Goal: Task Accomplishment & Management: Manage account settings

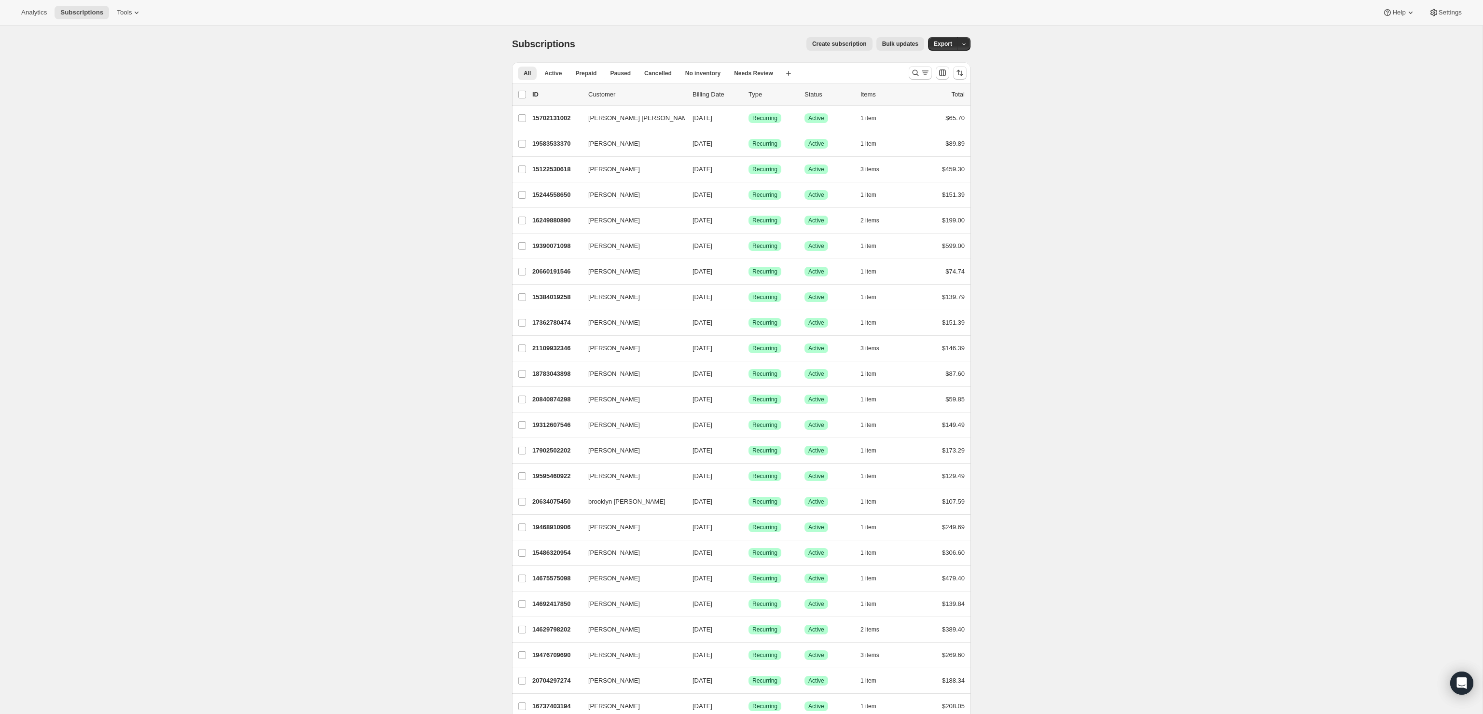
click at [830, 47] on span "Create subscription" at bounding box center [839, 44] width 55 height 8
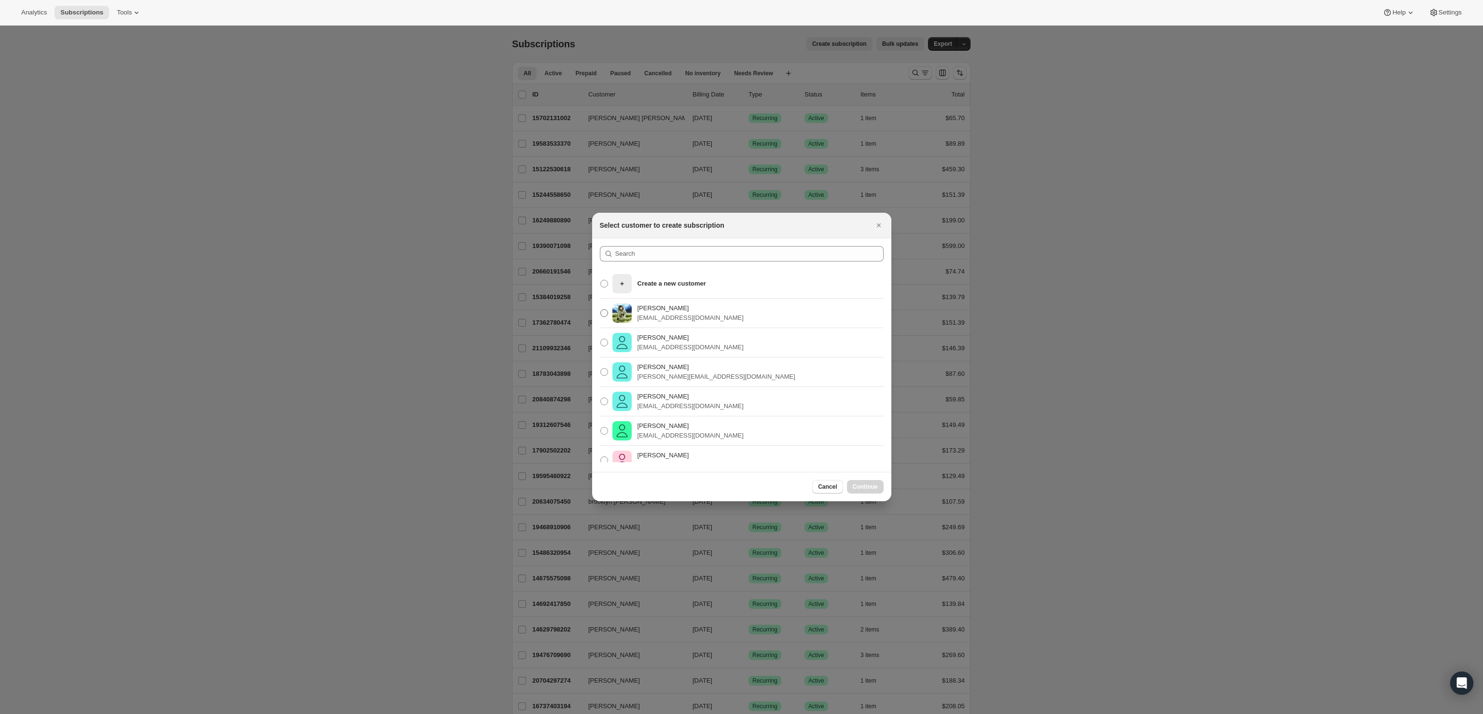
click at [605, 317] on span ":rc:" at bounding box center [604, 313] width 8 height 8
click at [601, 310] on input "Cosmin Milea cosmin@pacific54.com" at bounding box center [600, 309] width 0 height 0
radio input "true"
click at [605, 317] on span ":rc:" at bounding box center [604, 313] width 9 height 9
click at [601, 310] on input "Cosmin Milea cosmin@pacific54.com" at bounding box center [600, 309] width 0 height 0
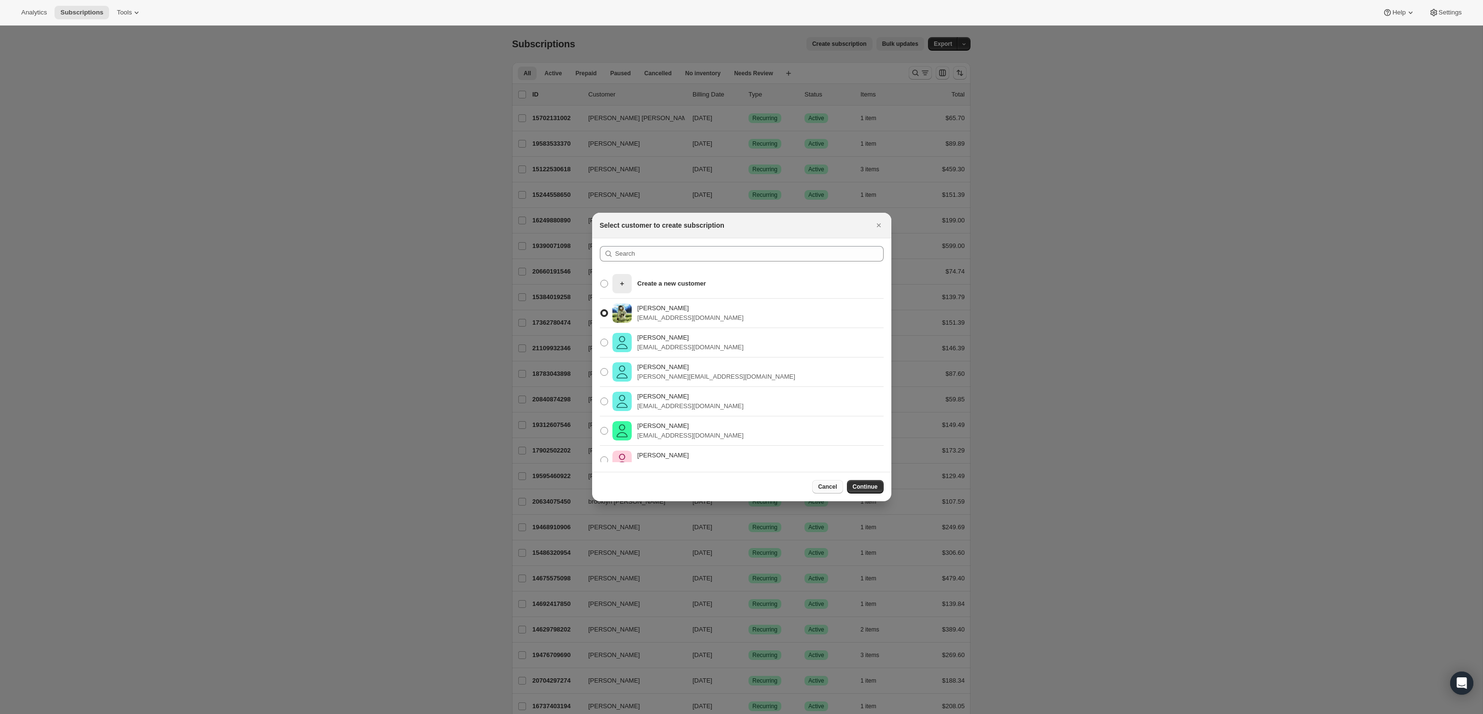
click at [820, 483] on button "Cancel" at bounding box center [827, 487] width 30 height 14
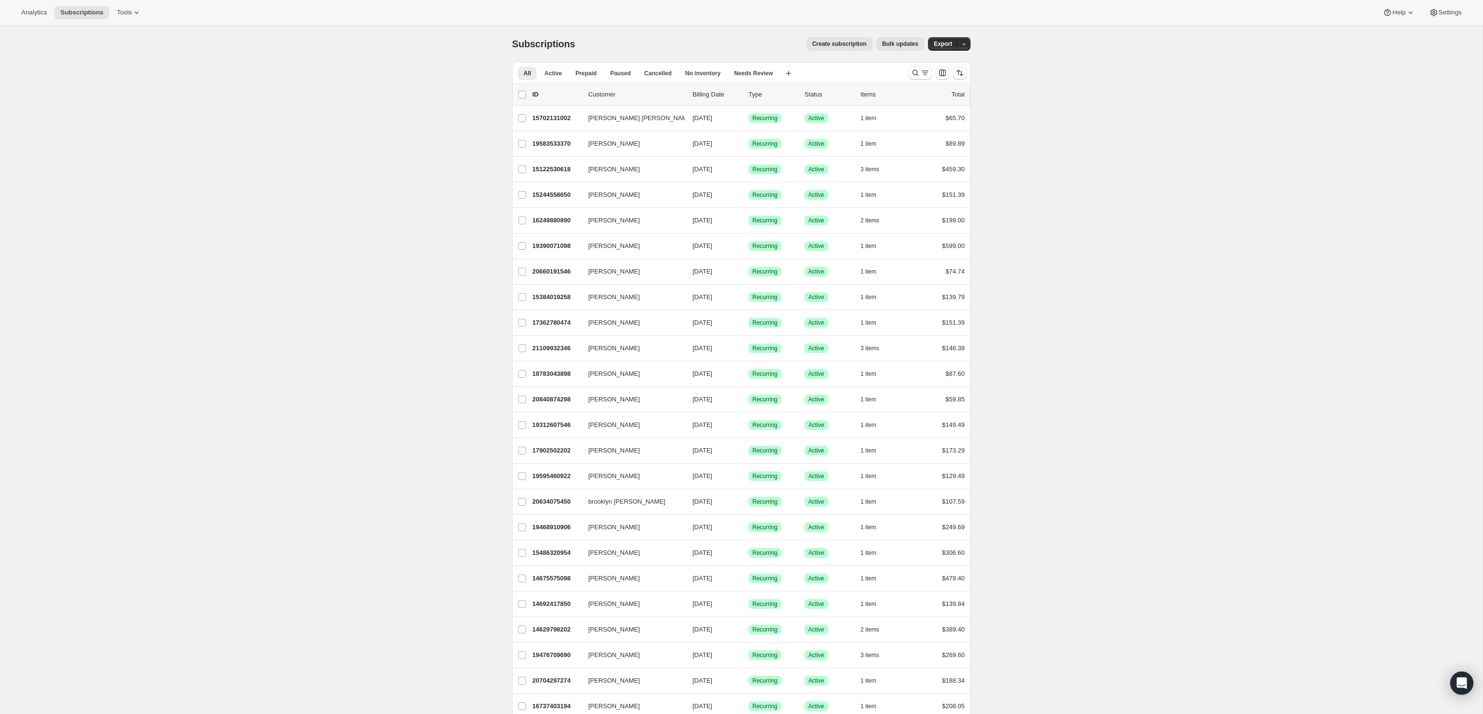
click at [844, 47] on span "Create subscription" at bounding box center [839, 44] width 55 height 8
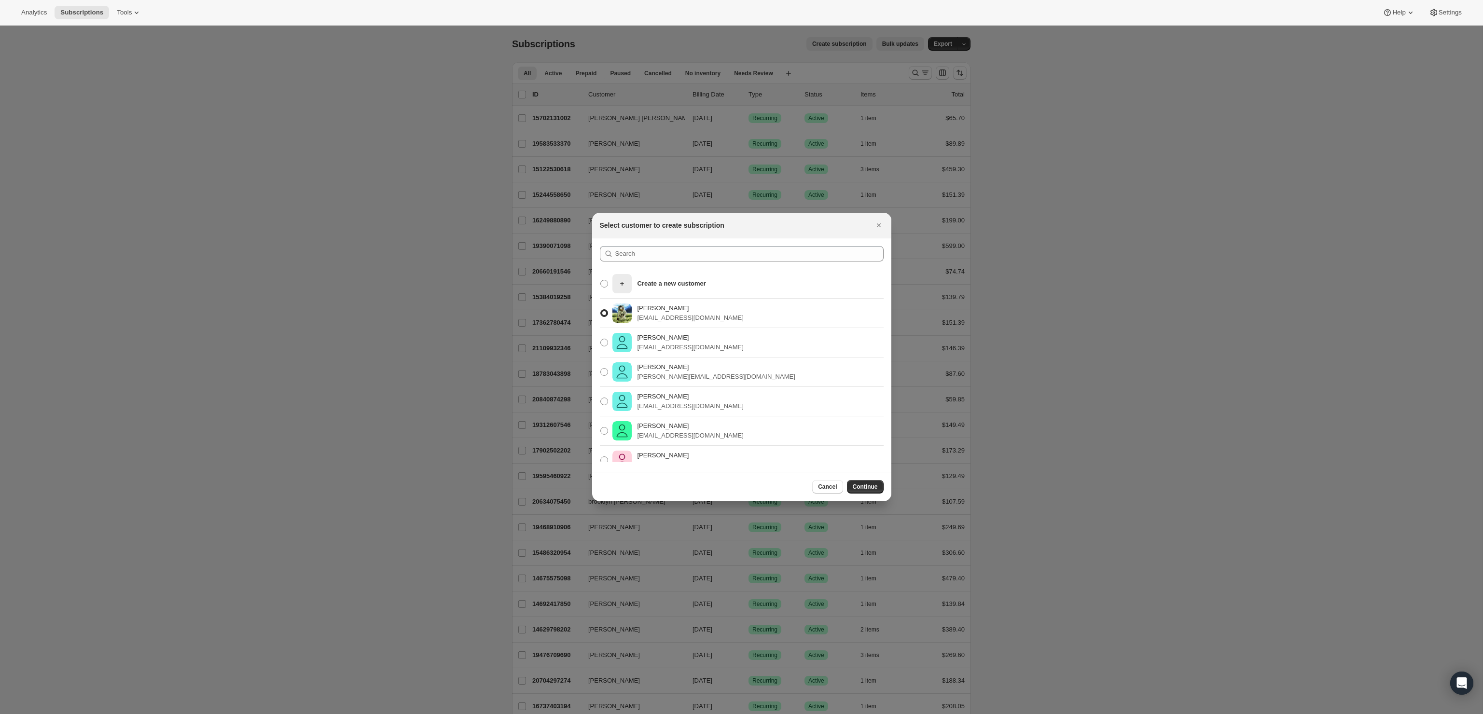
click at [604, 311] on span ":rc:" at bounding box center [604, 313] width 8 height 8
click at [601, 310] on input "Cosmin Milea cosmin@pacific54.com" at bounding box center [600, 309] width 0 height 0
click at [604, 312] on span ":rc:" at bounding box center [604, 313] width 8 height 8
click at [601, 310] on input "Cosmin Milea cosmin@pacific54.com" at bounding box center [600, 309] width 0 height 0
click at [604, 312] on span ":rc:" at bounding box center [604, 313] width 8 height 8
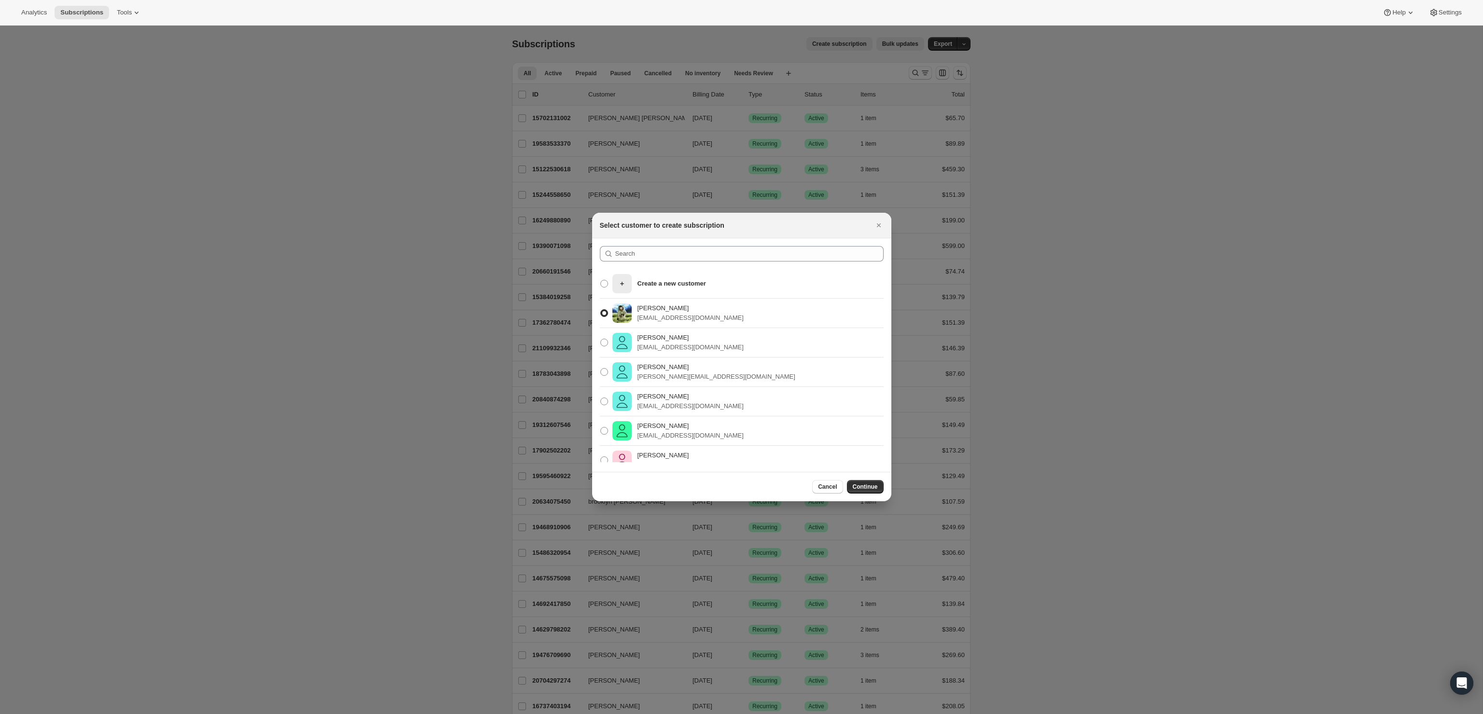
click at [601, 310] on input "Cosmin Milea cosmin@pacific54.com" at bounding box center [600, 309] width 0 height 0
click at [644, 256] on input ":rc:" at bounding box center [749, 253] width 268 height 15
click at [605, 314] on span ":rc:" at bounding box center [604, 313] width 8 height 8
click at [601, 310] on input "Cosmin Milea cosmin@pacific54.com" at bounding box center [600, 309] width 0 height 0
click at [641, 250] on input ":rc:" at bounding box center [749, 253] width 268 height 15
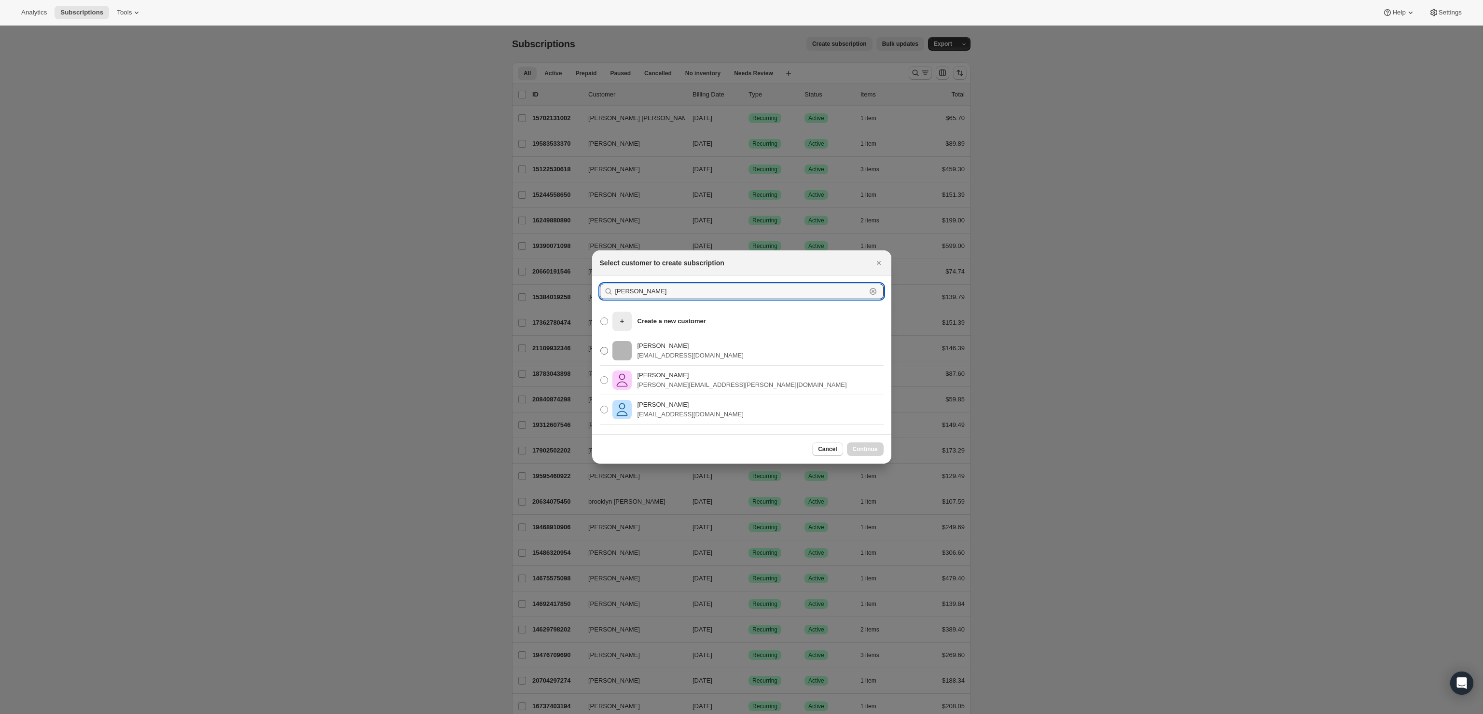
type input "sara hale"
click at [702, 352] on p "shale0529@gmail.com" at bounding box center [691, 356] width 106 height 10
click at [601, 347] on input "Sara Hale shale0529@gmail.com" at bounding box center [600, 347] width 0 height 0
radio input "true"
click at [864, 450] on span "Continue" at bounding box center [865, 449] width 25 height 8
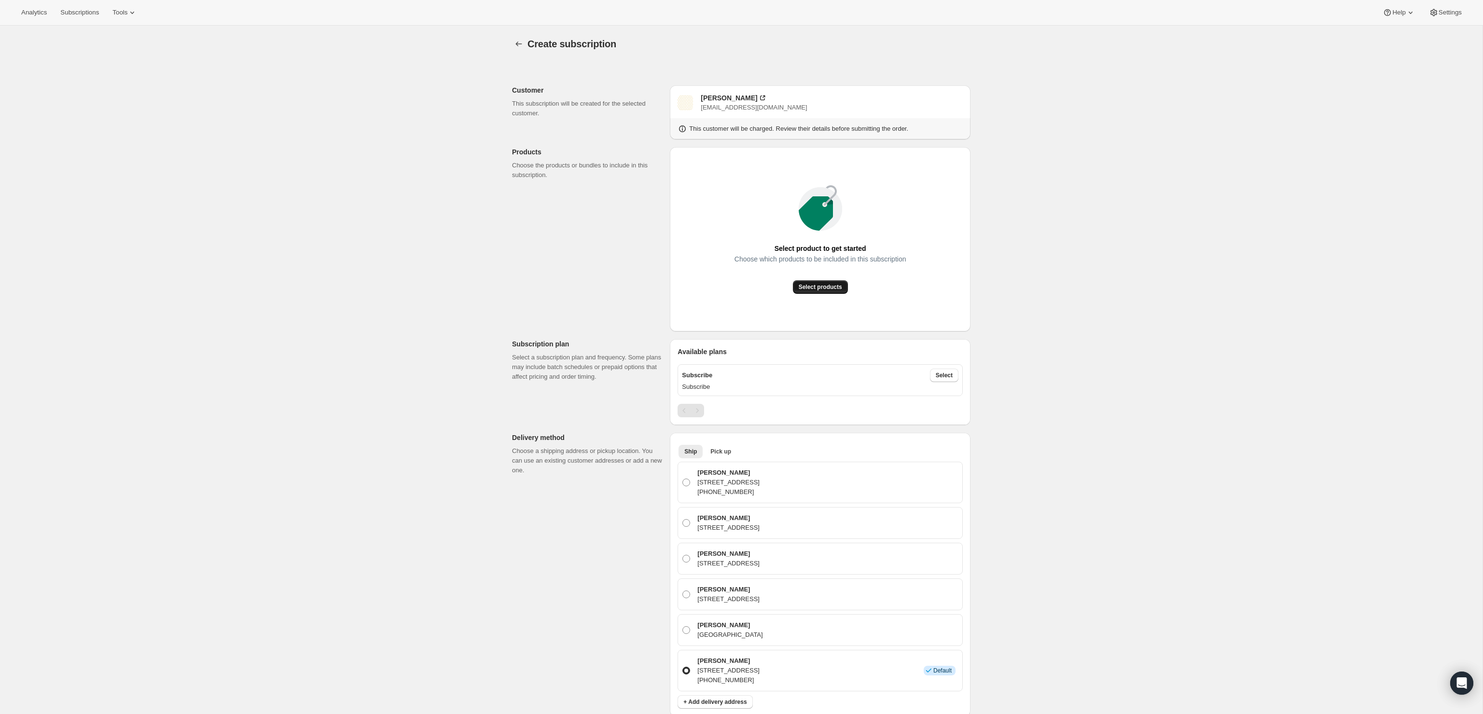
click at [795, 285] on button "Select products" at bounding box center [820, 287] width 55 height 14
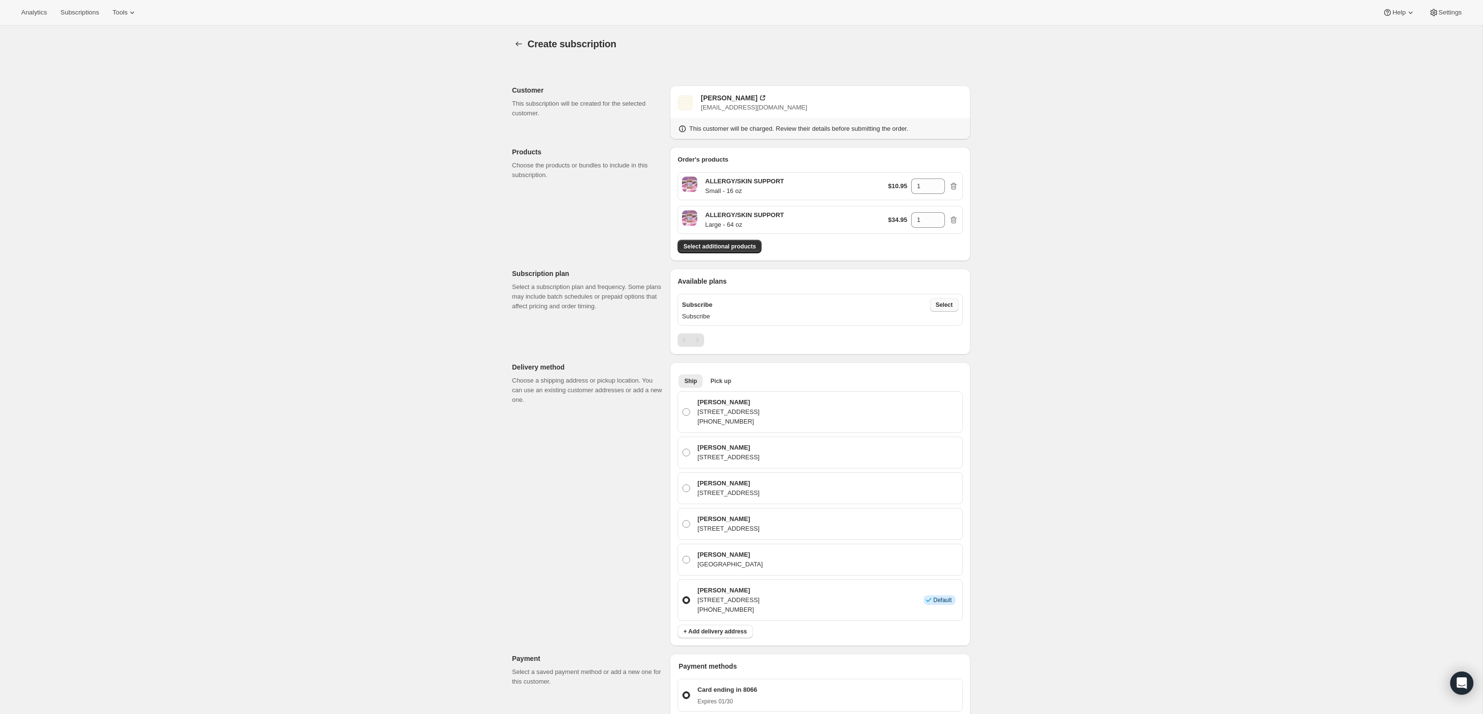
click at [949, 302] on span "Select" at bounding box center [944, 305] width 17 height 8
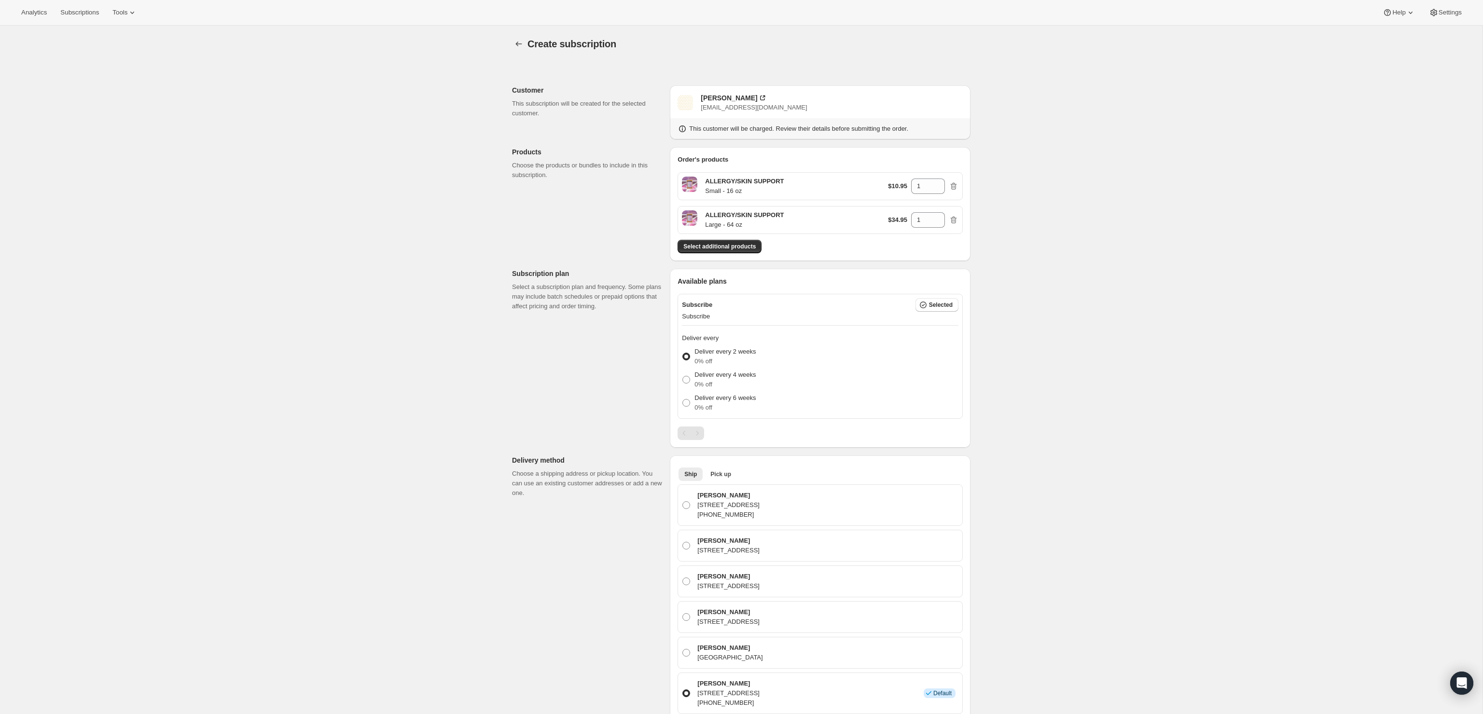
click at [1016, 378] on div "Create subscription. This page is ready Create subscription Customer This subsc…" at bounding box center [741, 615] width 1483 height 1178
click at [938, 306] on span "Selected" at bounding box center [941, 305] width 24 height 8
click at [683, 376] on span at bounding box center [686, 380] width 8 height 8
click at [683, 376] on input "Deliver every 4 weeks 0% off" at bounding box center [682, 376] width 0 height 0
radio input "true"
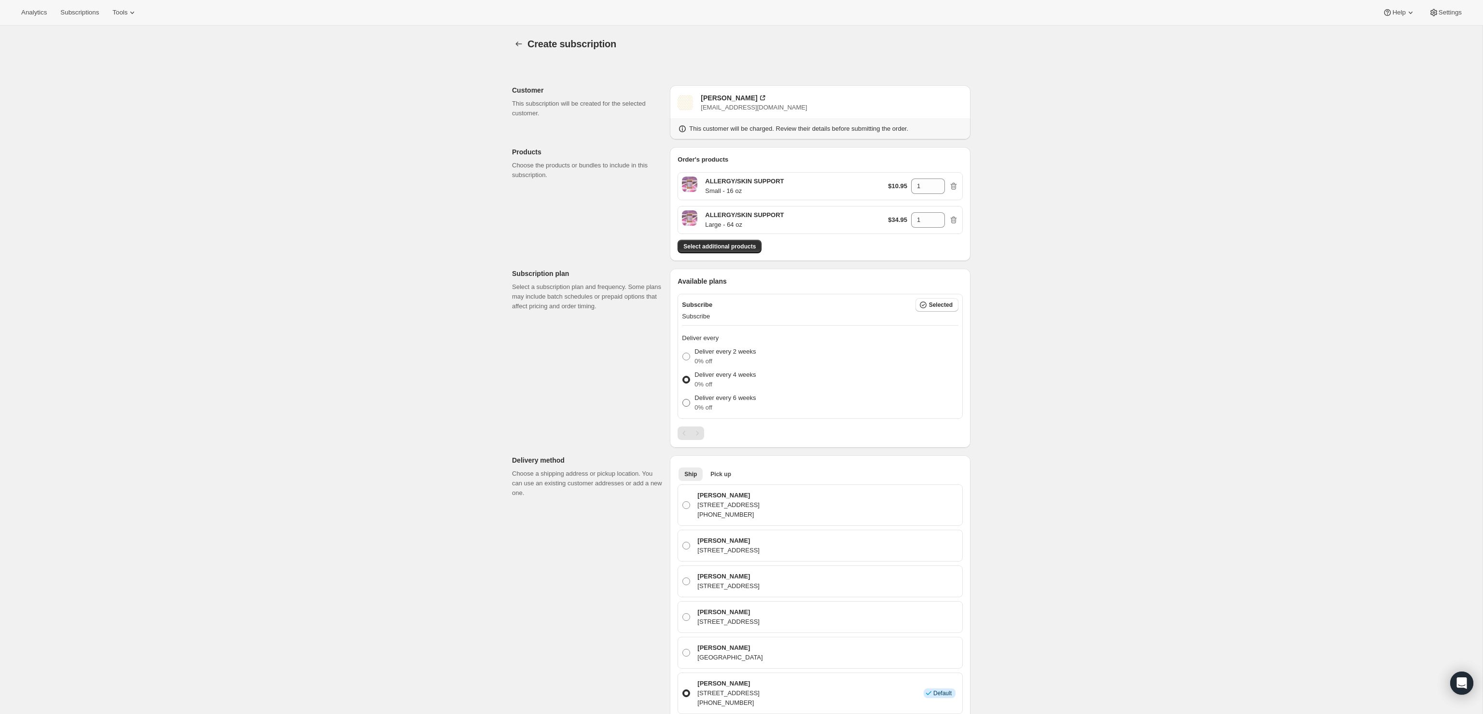
click at [690, 402] on span at bounding box center [686, 403] width 9 height 9
click at [683, 400] on input "Deliver every 6 weeks 0% off" at bounding box center [682, 399] width 0 height 0
radio input "true"
click at [687, 353] on span at bounding box center [686, 357] width 8 height 8
click at [683, 353] on input "Deliver every 2 weeks 0% off" at bounding box center [682, 353] width 0 height 0
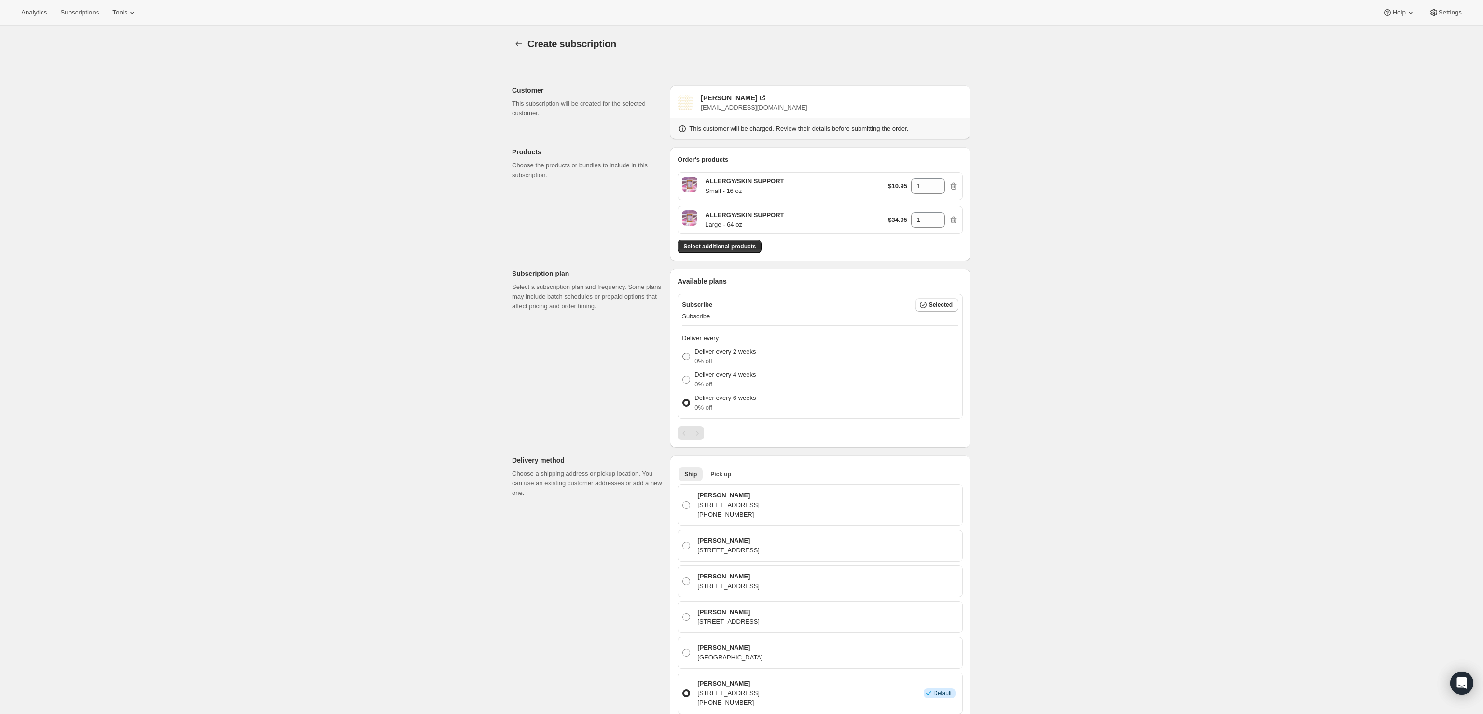
radio input "true"
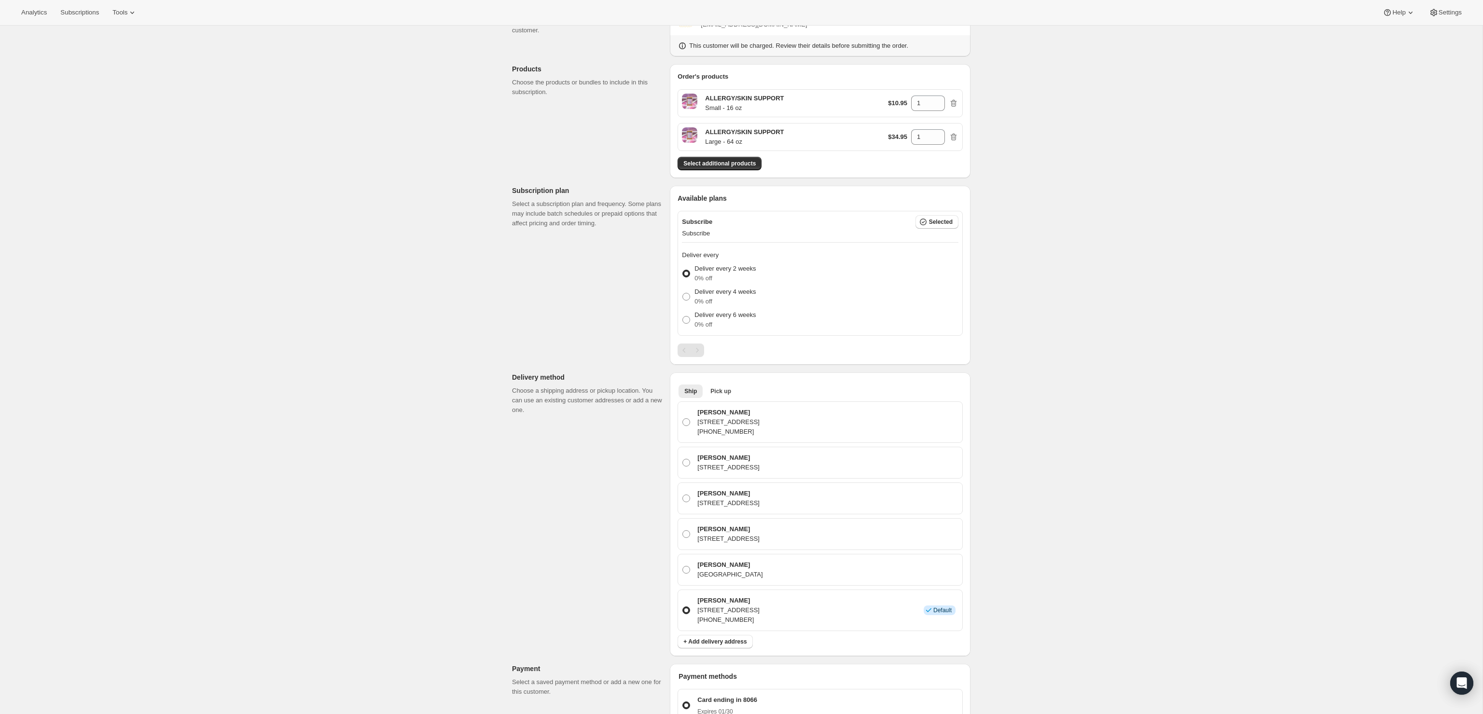
scroll to position [84, 0]
click at [730, 391] on span "Pick up" at bounding box center [720, 391] width 21 height 8
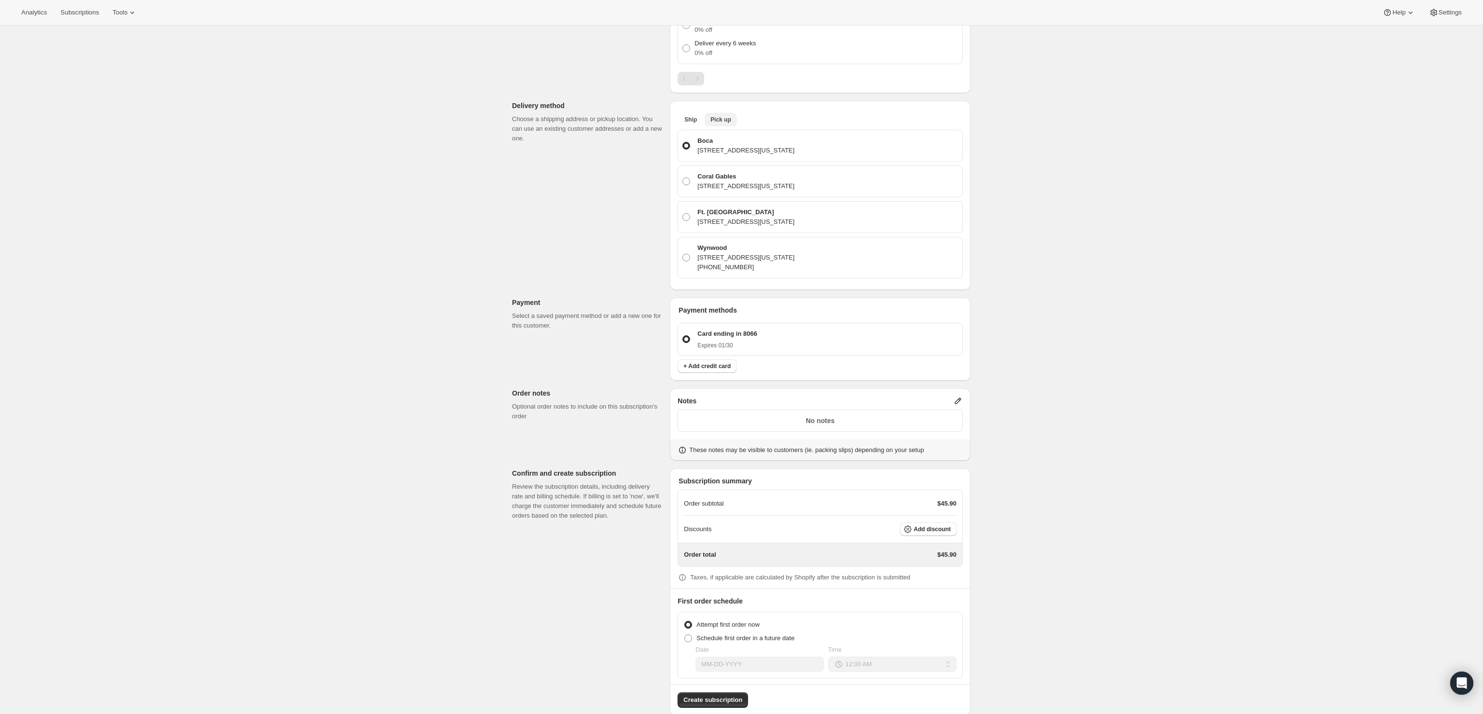
scroll to position [368, 0]
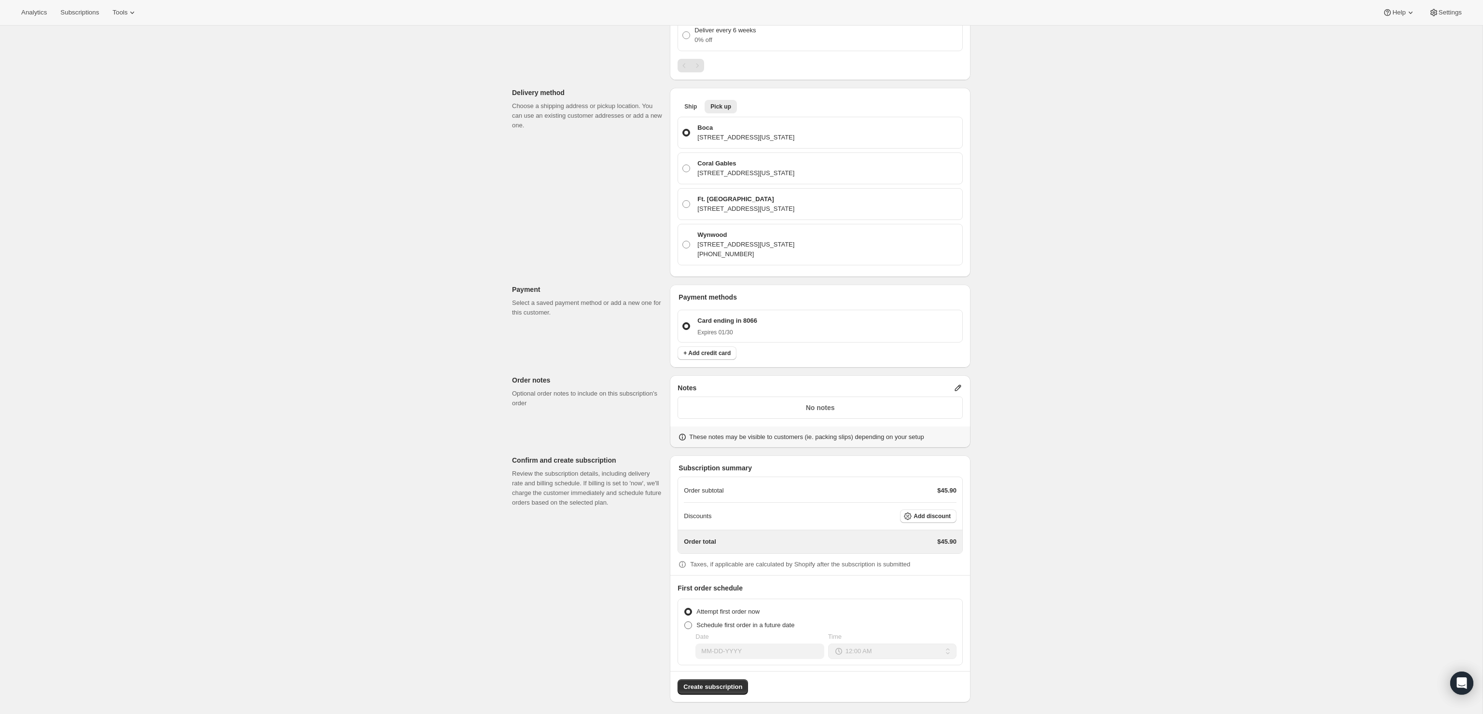
click at [688, 624] on span at bounding box center [688, 626] width 8 height 8
click at [685, 622] on input "Schedule first order in a future date" at bounding box center [684, 622] width 0 height 0
radio input "true"
click at [727, 648] on input "Date" at bounding box center [759, 651] width 128 height 15
click at [812, 520] on icon "Show next month, October 2025" at bounding box center [812, 519] width 10 height 10
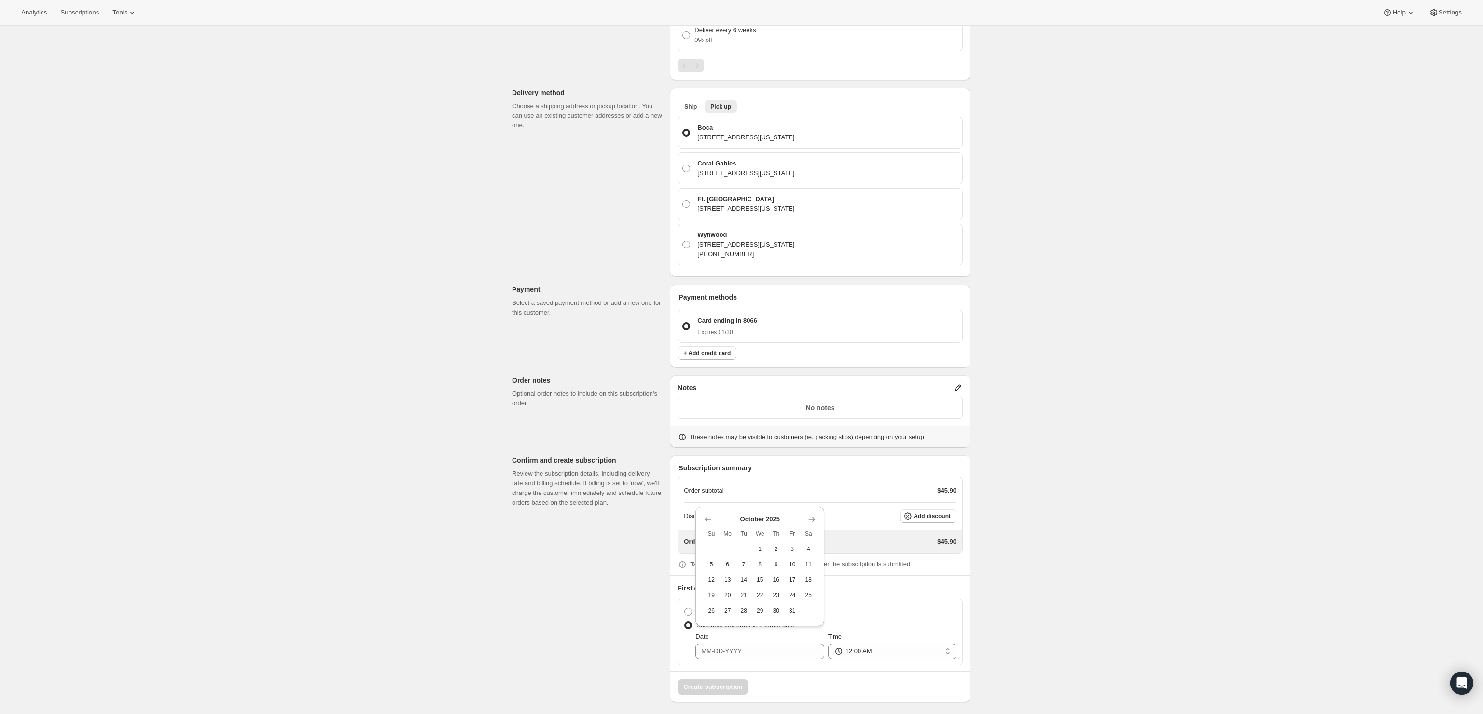
click at [776, 548] on span "2" at bounding box center [776, 549] width 9 height 8
type input "10-02-2025"
click at [937, 648] on select "12:00 AM 01:00 AM 02:00 AM 03:00 AM 04:00 AM 05:00 AM 06:00 AM 07:00 AM 08:00 A…" at bounding box center [892, 651] width 128 height 15
select select "10:00"
click at [828, 644] on select "12:00 AM 01:00 AM 02:00 AM 03:00 AM 04:00 AM 05:00 AM 06:00 AM 07:00 AM 08:00 A…" at bounding box center [892, 651] width 128 height 15
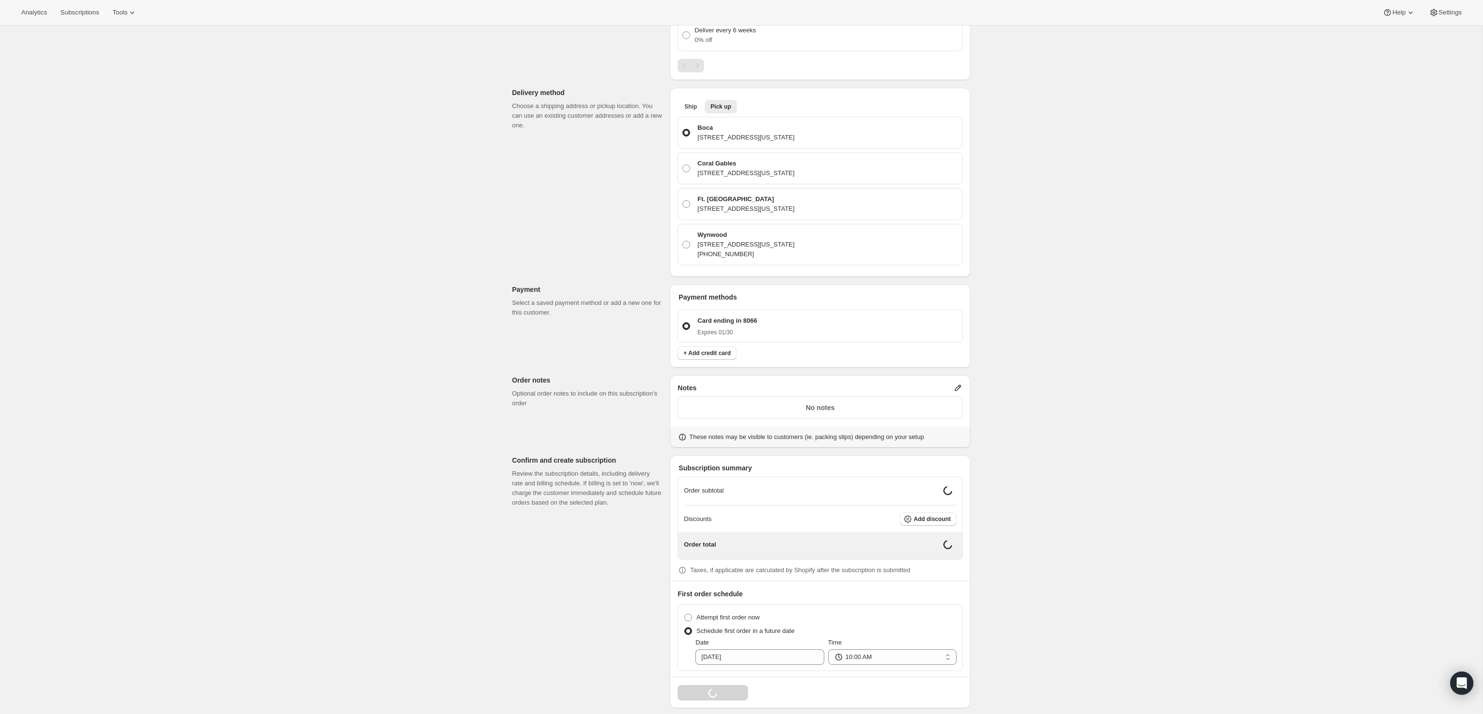
click at [1095, 603] on div "Create subscription. This page is ready Create subscription Customer This subsc…" at bounding box center [741, 191] width 1483 height 1066
click at [1057, 515] on div "Create subscription. This page is ready Create subscription Customer This subsc…" at bounding box center [741, 188] width 1483 height 1060
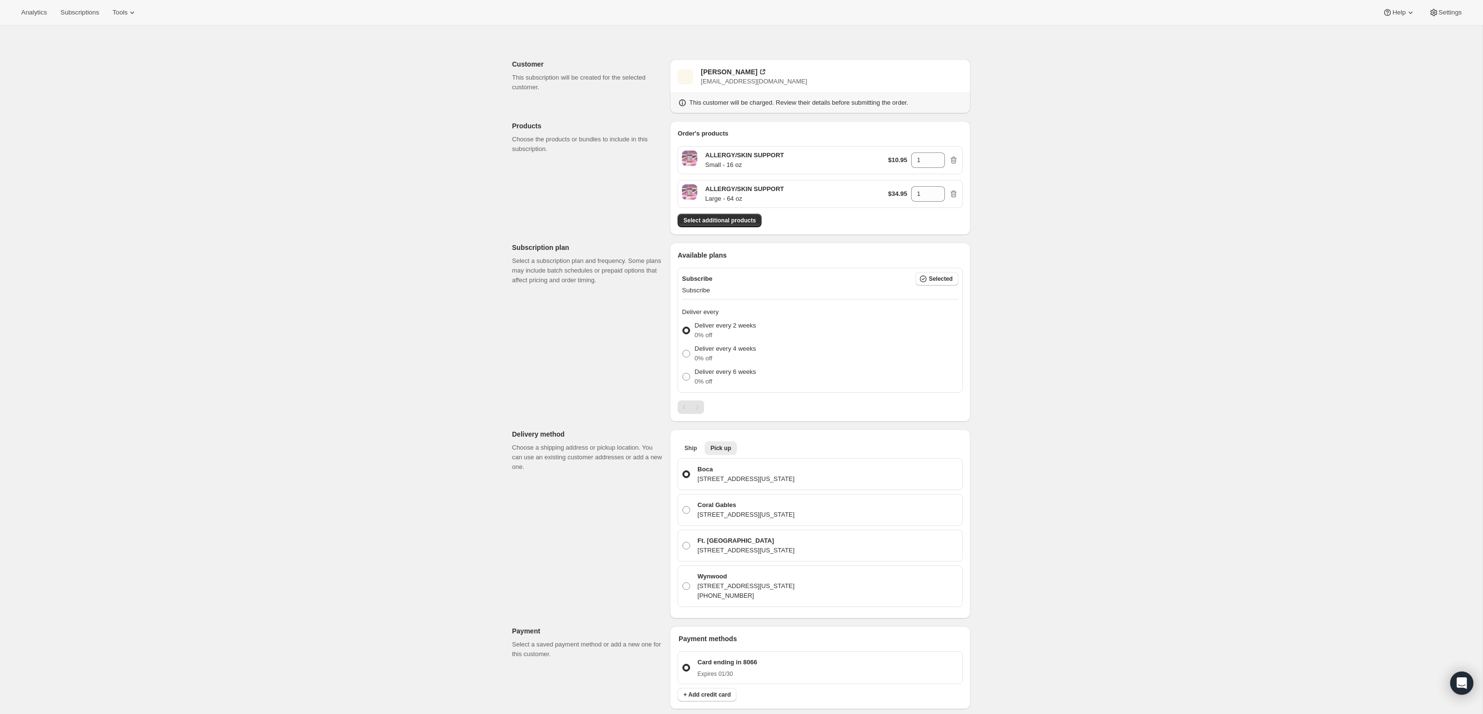
scroll to position [0, 0]
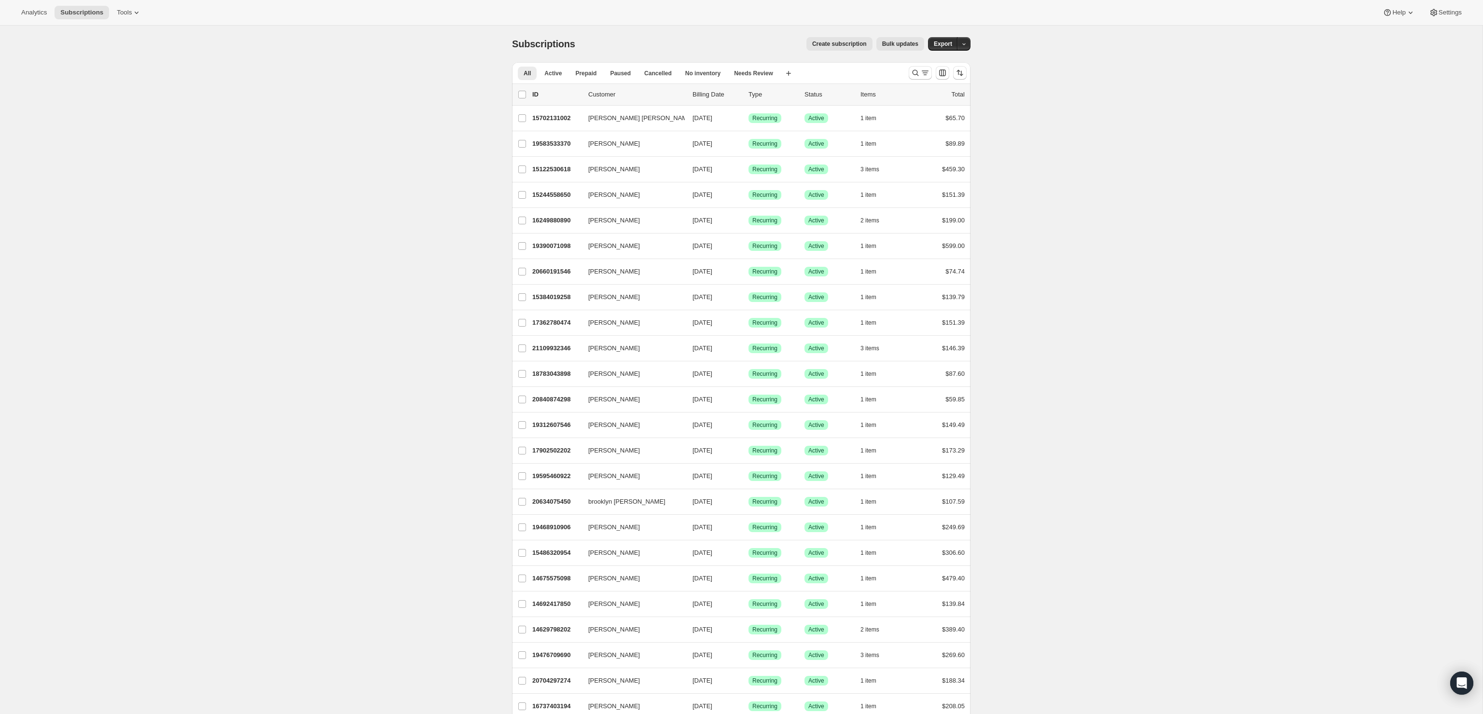
click at [848, 47] on span "Create subscription" at bounding box center [839, 44] width 55 height 8
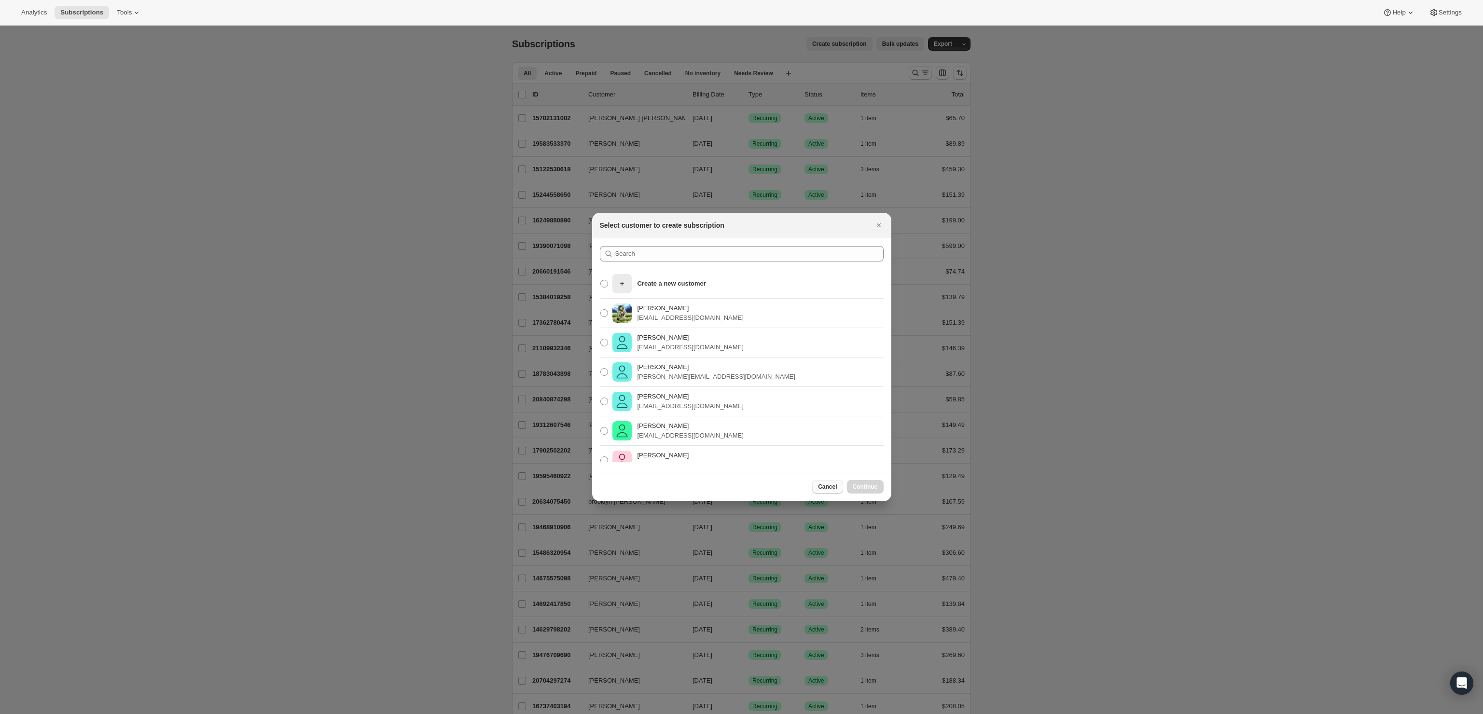
click at [822, 484] on span "Cancel" at bounding box center [827, 487] width 19 height 8
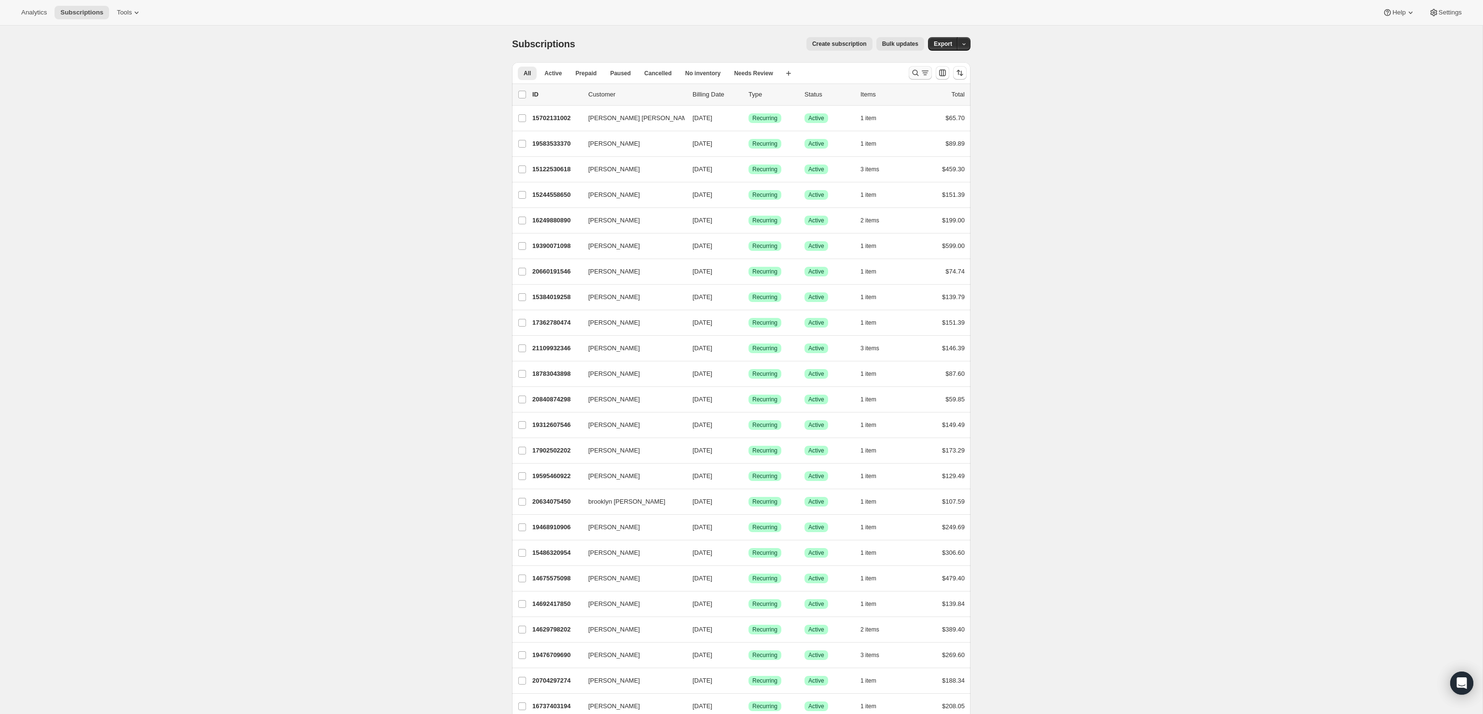
click at [918, 75] on icon "Search and filter results" at bounding box center [916, 73] width 6 height 6
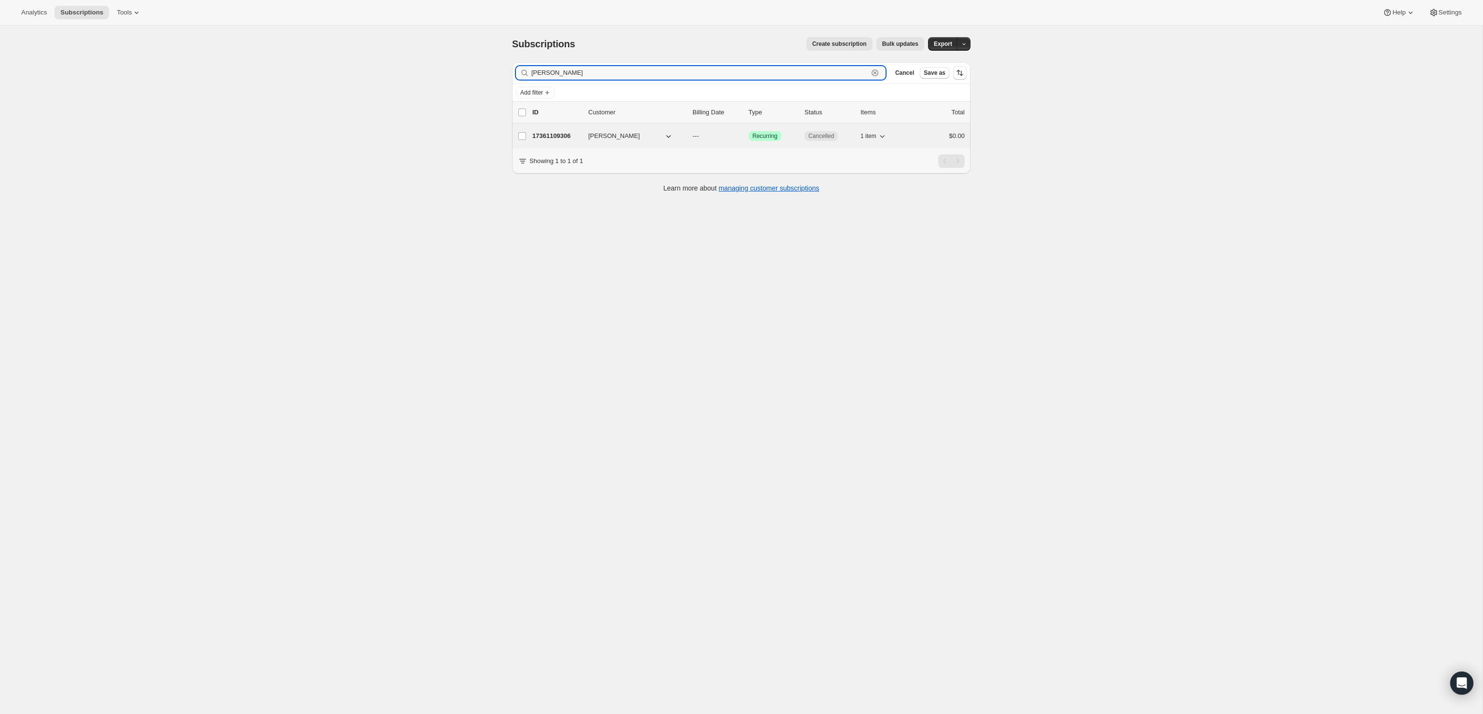
type input "sara hale"
click at [696, 137] on span "---" at bounding box center [696, 135] width 6 height 7
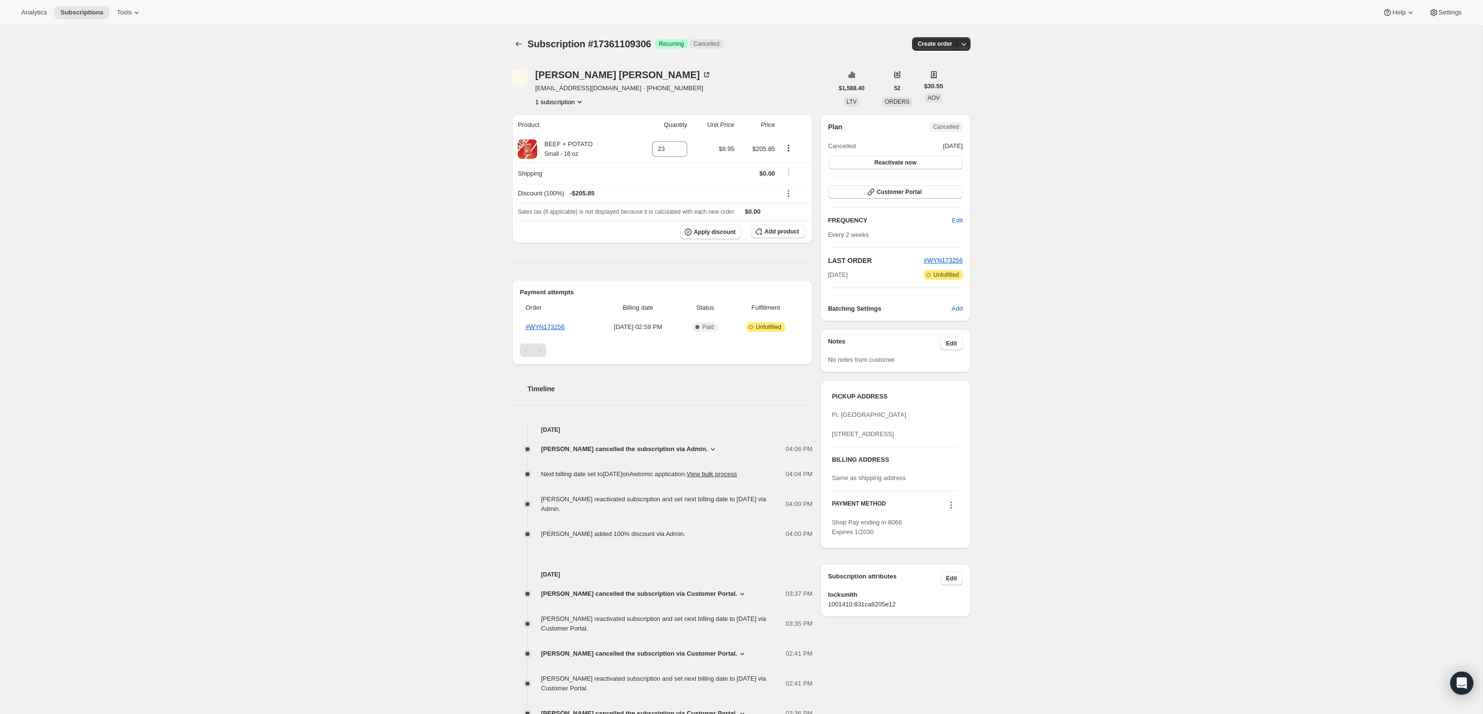
click at [945, 511] on button at bounding box center [950, 505] width 15 height 11
click at [968, 557] on span "Select payment method" at bounding box center [948, 557] width 66 height 7
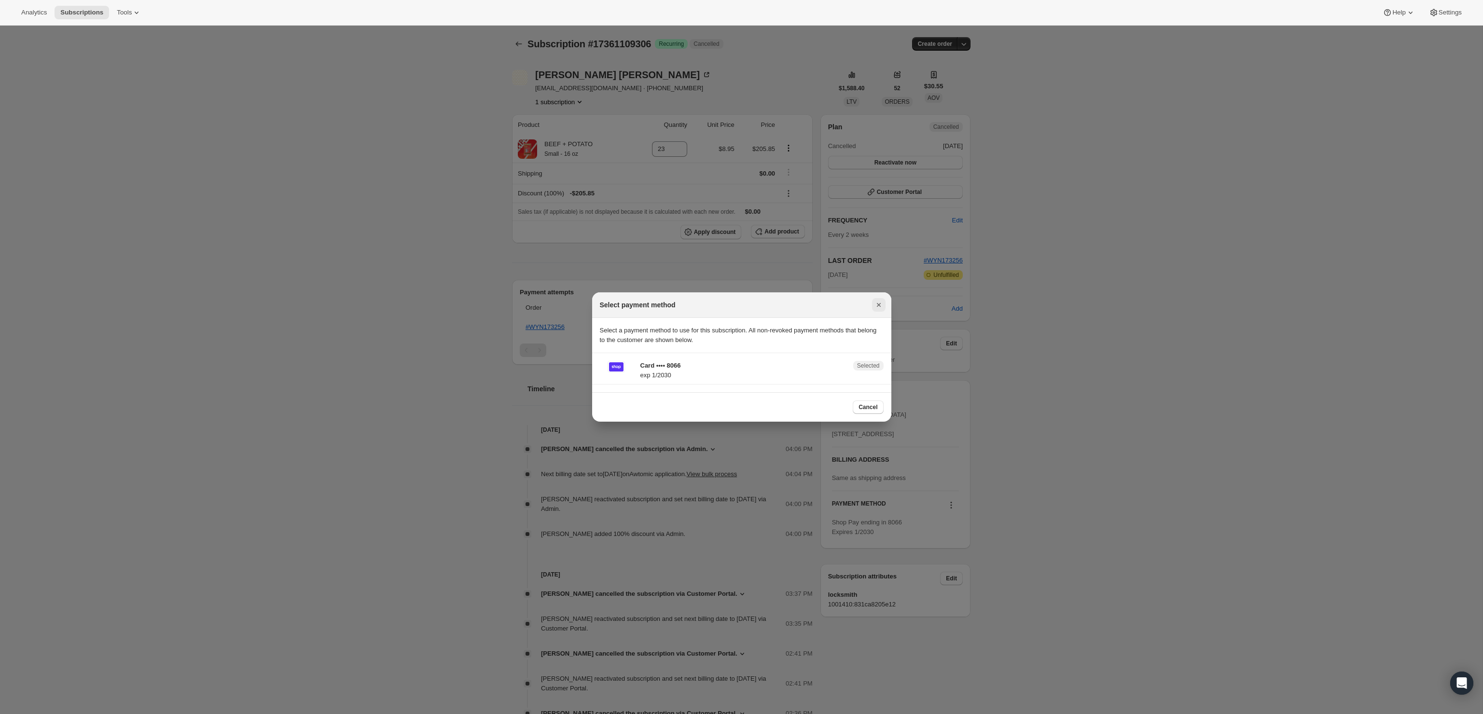
click at [884, 304] on button "Close" at bounding box center [879, 305] width 14 height 14
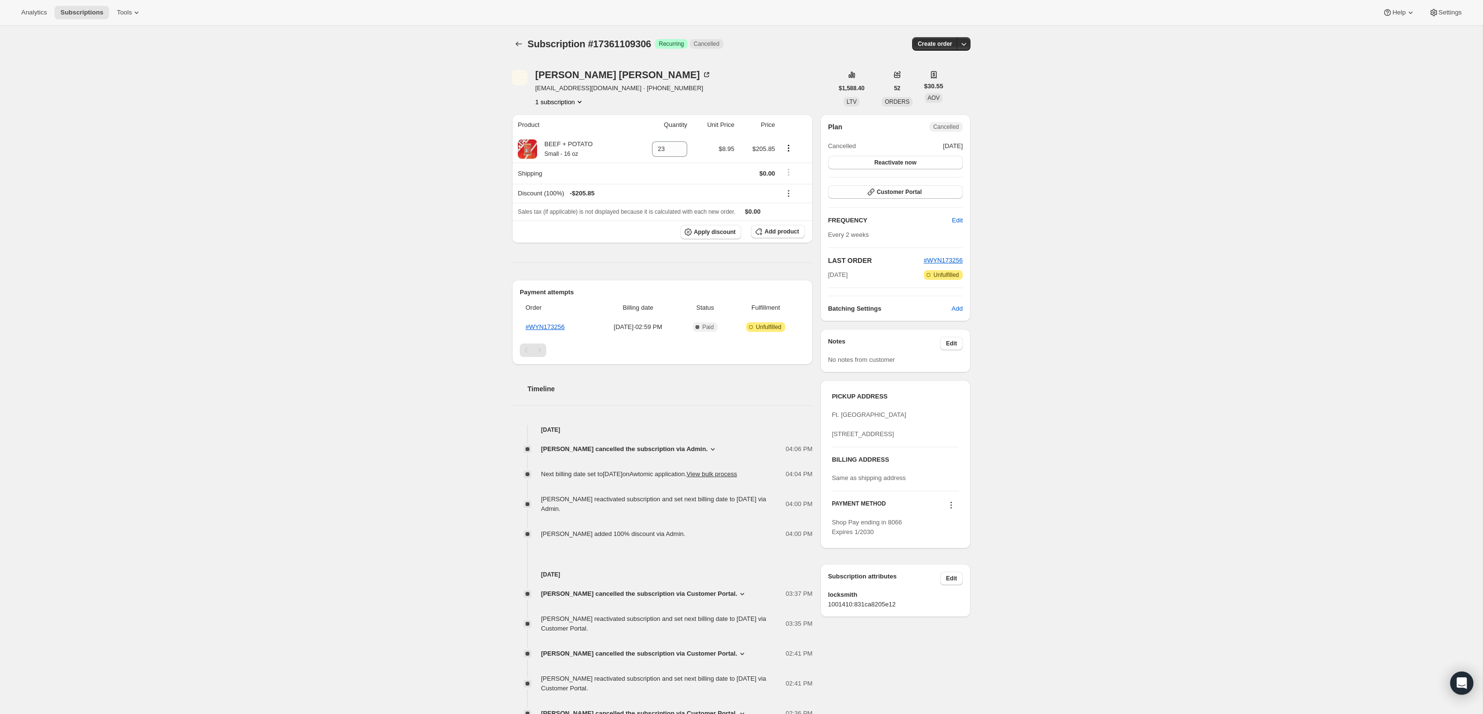
click at [948, 510] on icon at bounding box center [951, 505] width 10 height 10
click at [946, 573] on span "Add credit card" at bounding box center [936, 574] width 42 height 7
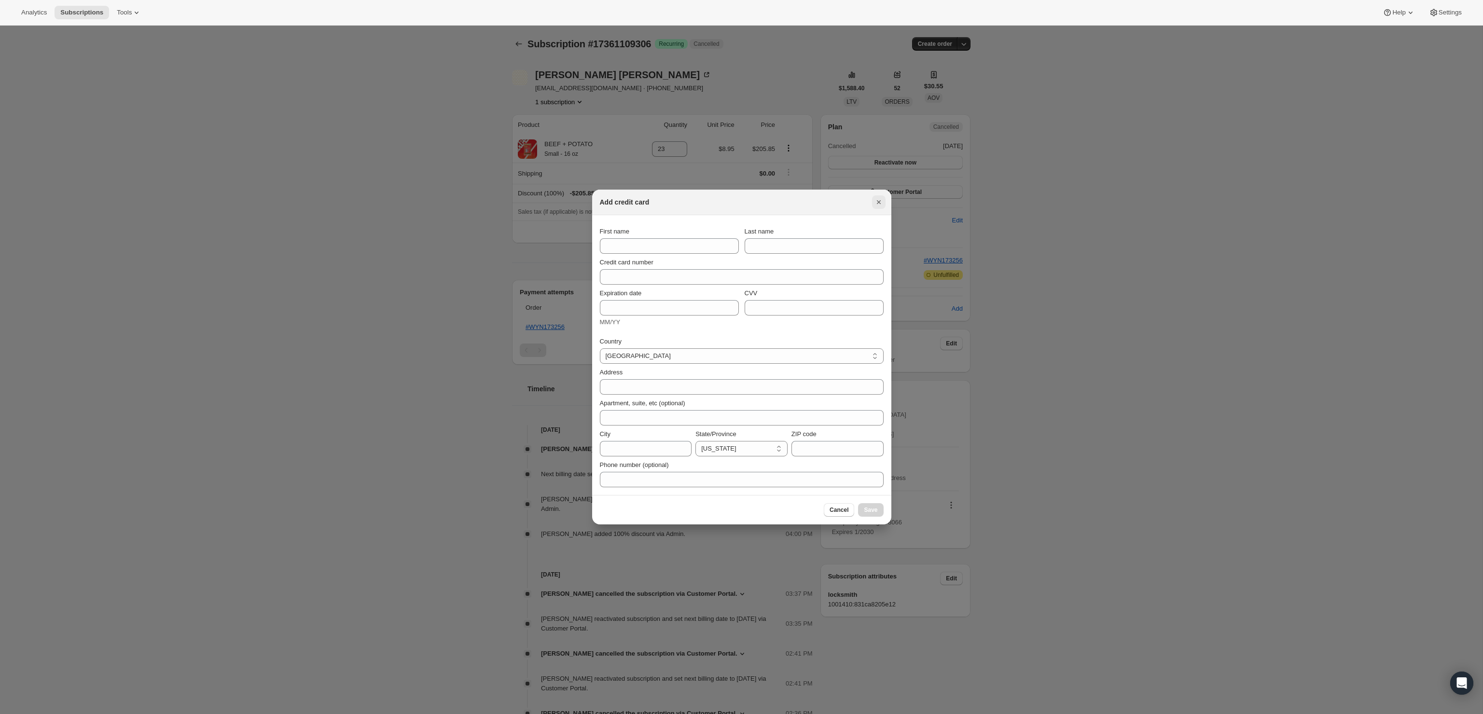
click at [882, 200] on icon "Close" at bounding box center [879, 202] width 10 height 10
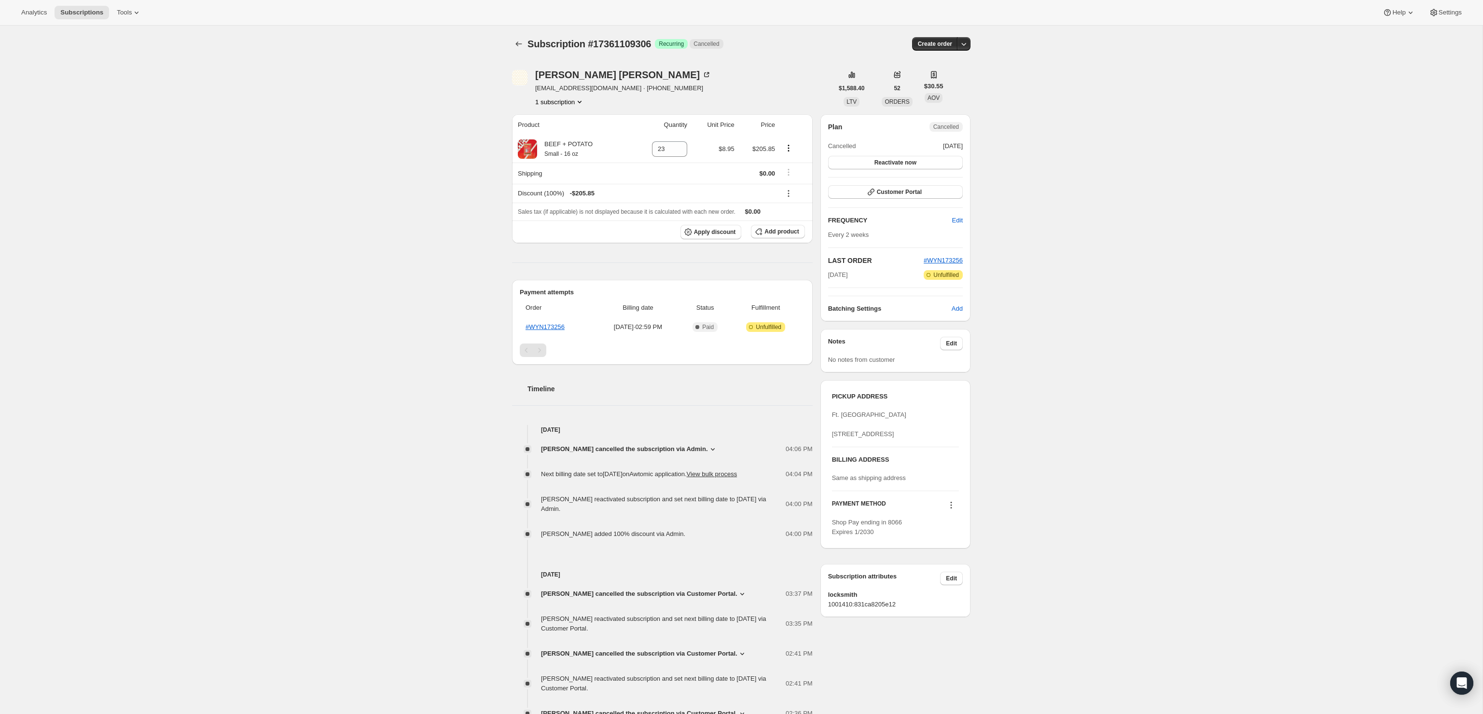
click at [1042, 372] on div "Subscription #17361109306. This page is ready Subscription #17361109306 Success…" at bounding box center [741, 447] width 1483 height 842
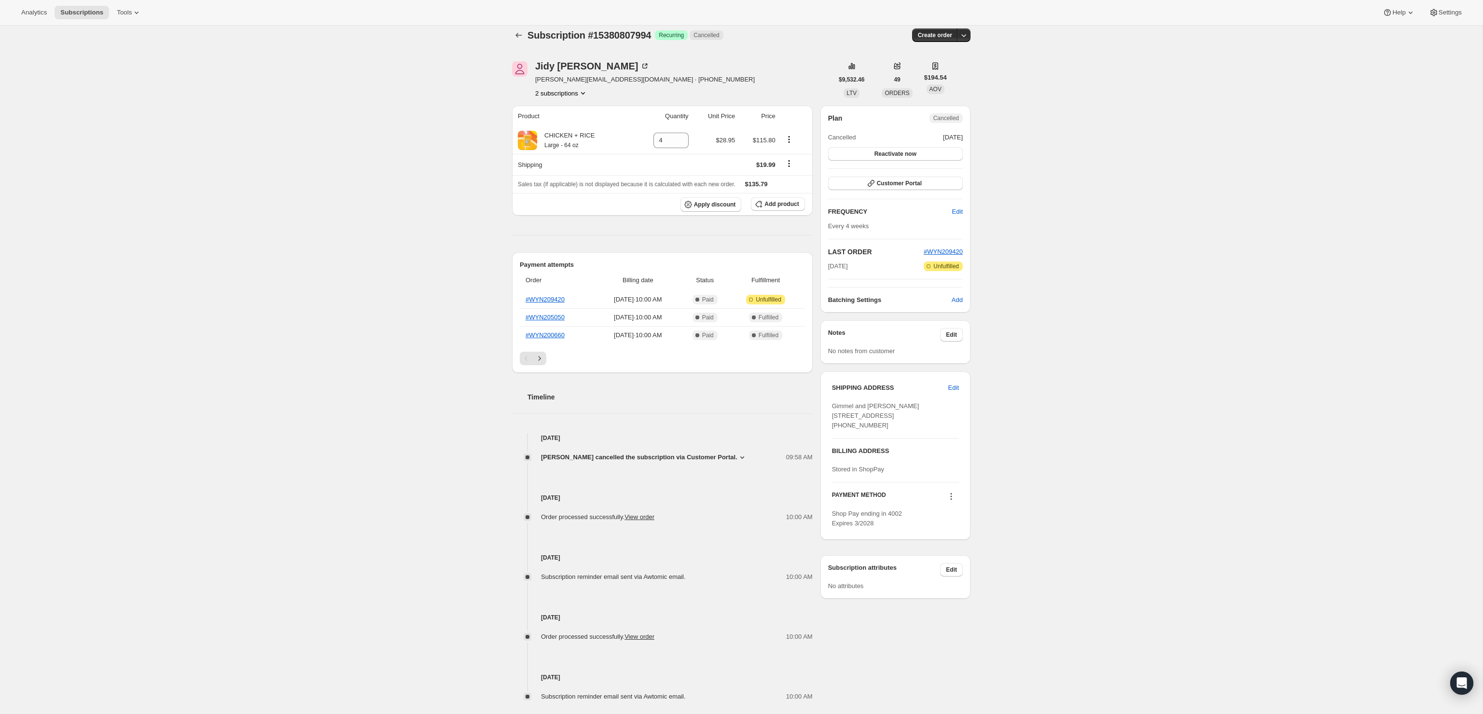
scroll to position [8, 0]
click at [1126, 152] on div "Subscription #15380807994. This page is ready Subscription #15380807994 Success…" at bounding box center [741, 390] width 1483 height 744
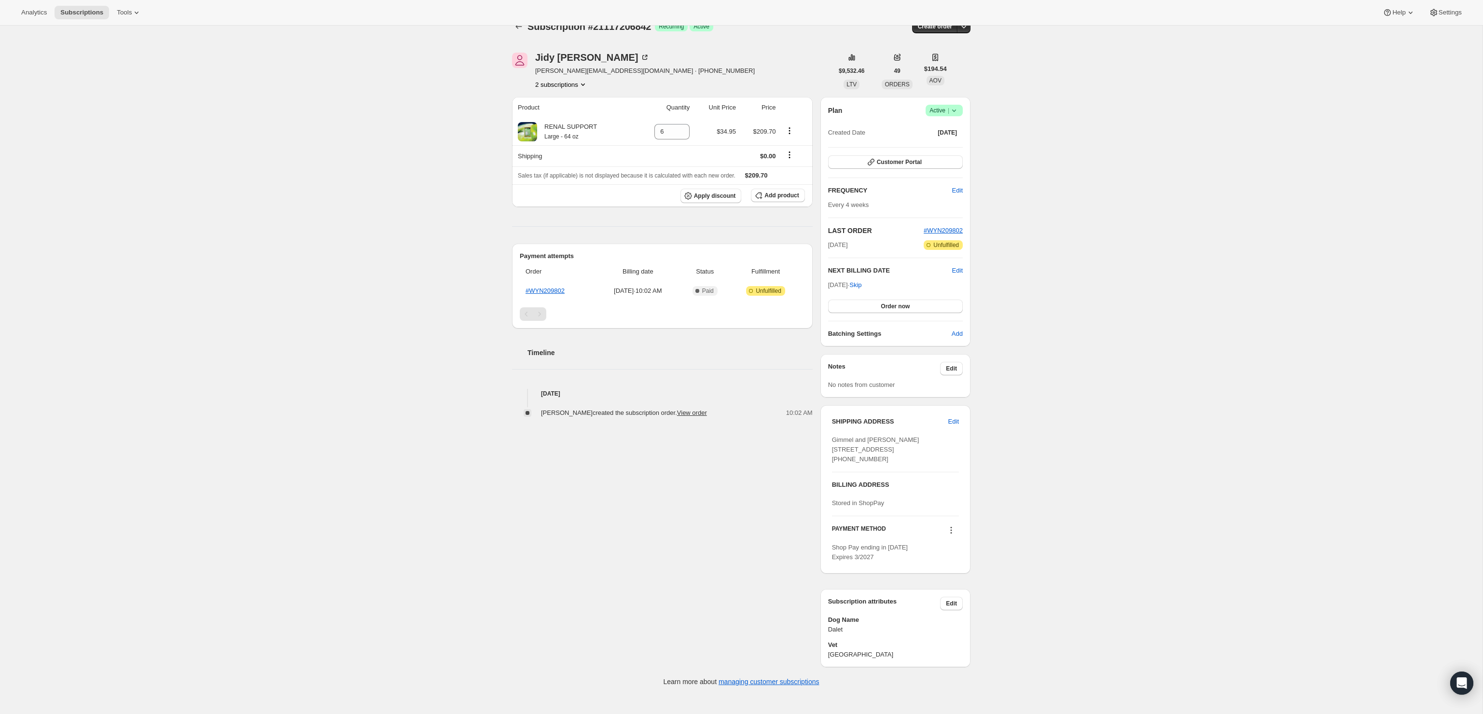
scroll to position [25, 0]
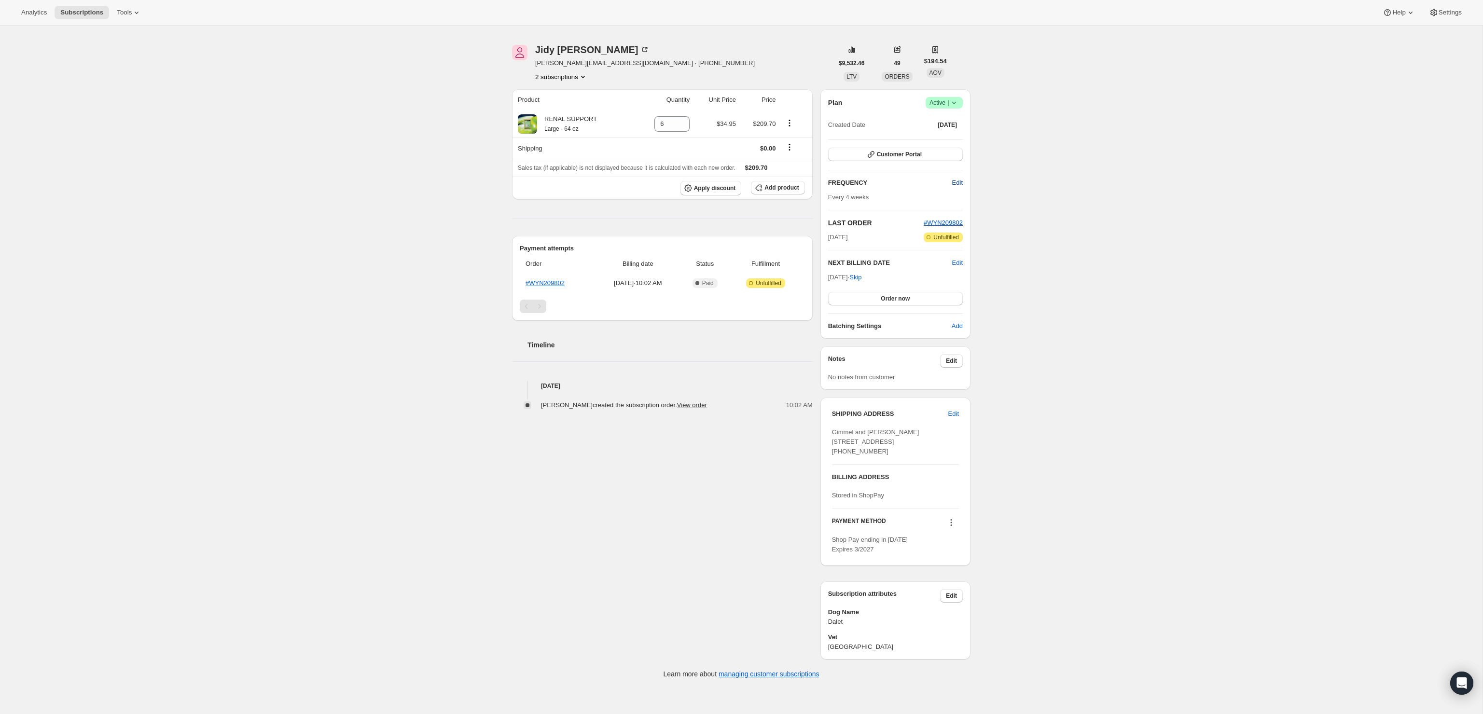
click at [964, 181] on button "Edit" at bounding box center [957, 182] width 22 height 15
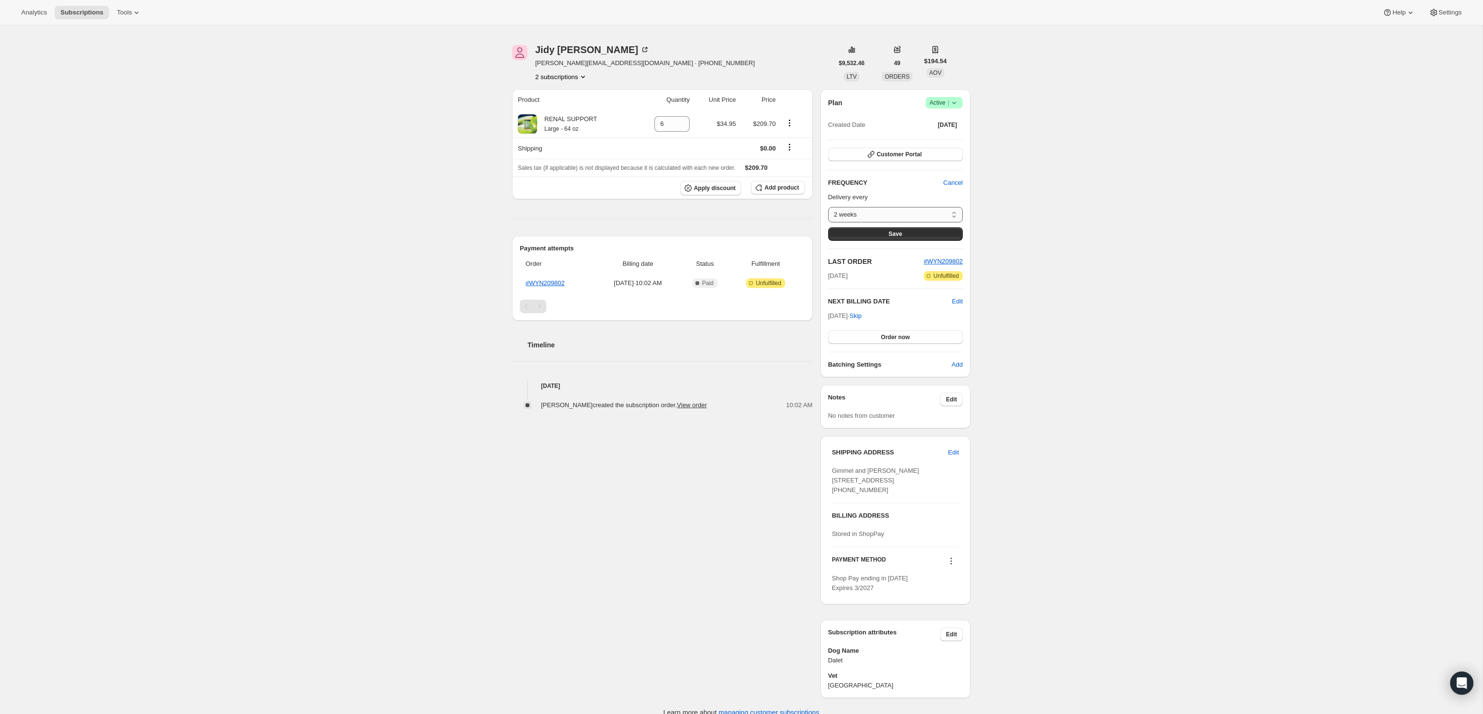
click at [934, 215] on select "2 weeks 4 weeks 6 weeks Custom..." at bounding box center [895, 214] width 135 height 15
click at [828, 207] on select "2 weeks 4 weeks 6 weeks Custom..." at bounding box center [895, 214] width 135 height 15
click at [953, 209] on select "2 weeks 4 weeks 6 weeks Custom..." at bounding box center [895, 214] width 135 height 15
select select "custom"
click at [828, 207] on select "2 weeks 4 weeks 6 weeks Custom..." at bounding box center [895, 214] width 135 height 15
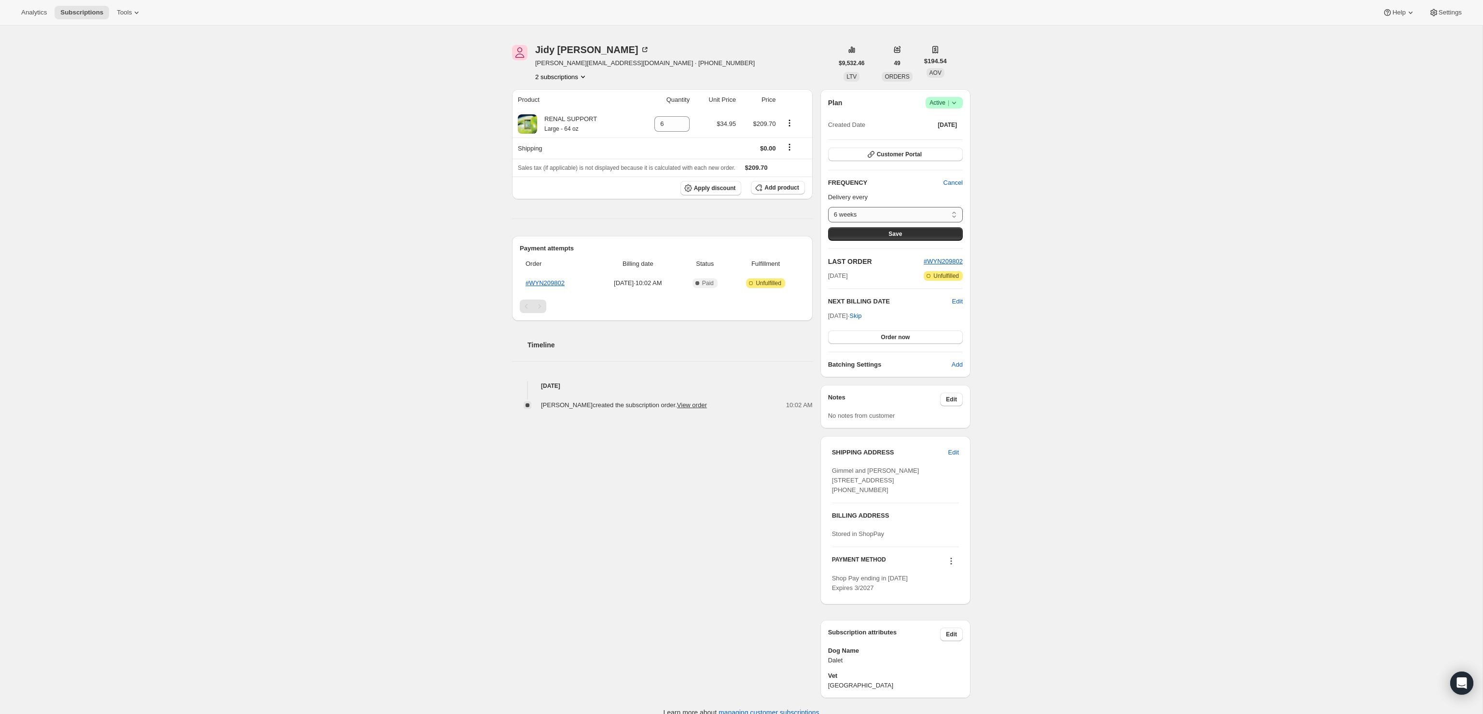
select select "MONTH"
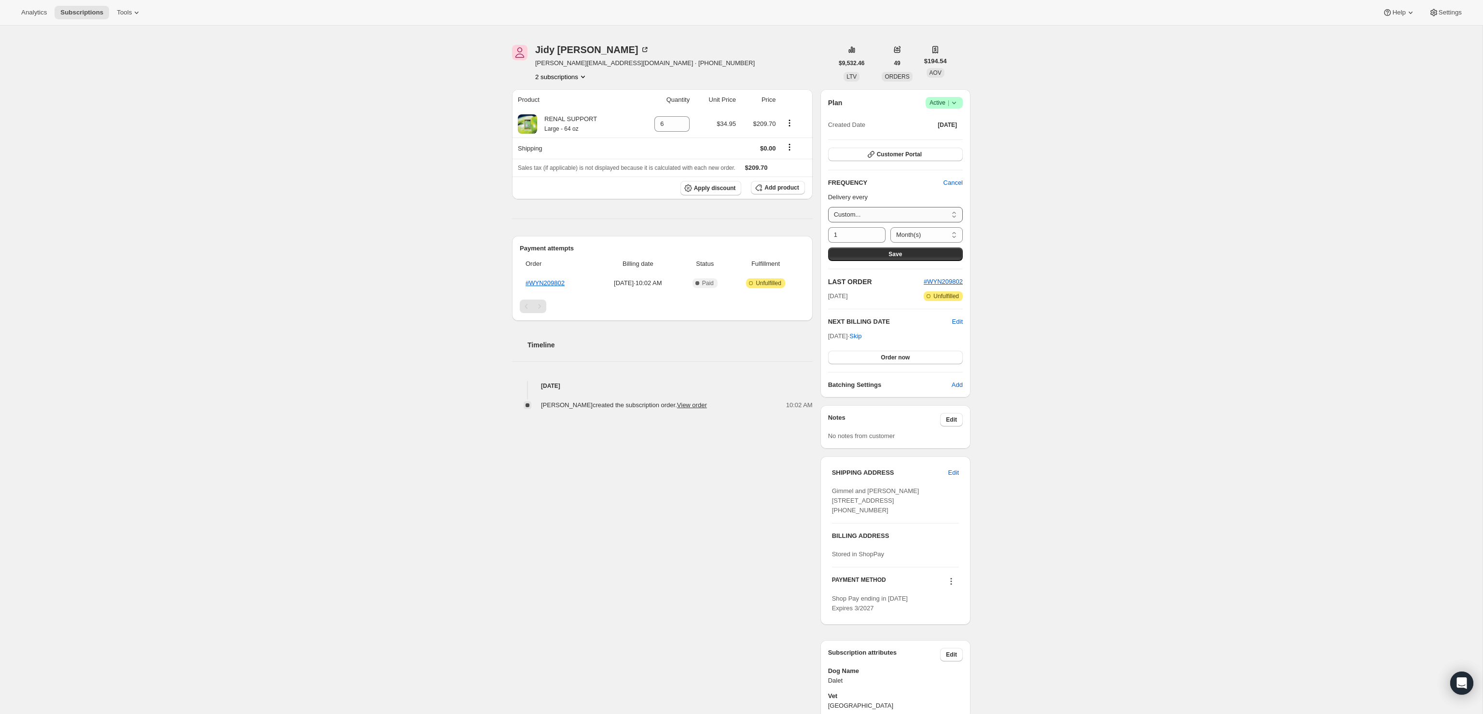
click at [958, 208] on select "2 weeks 4 weeks 6 weeks Custom..." at bounding box center [895, 214] width 135 height 15
select select "WEEK#6"
click at [828, 207] on select "2 weeks 4 weeks 6 weeks Custom..." at bounding box center [895, 214] width 135 height 15
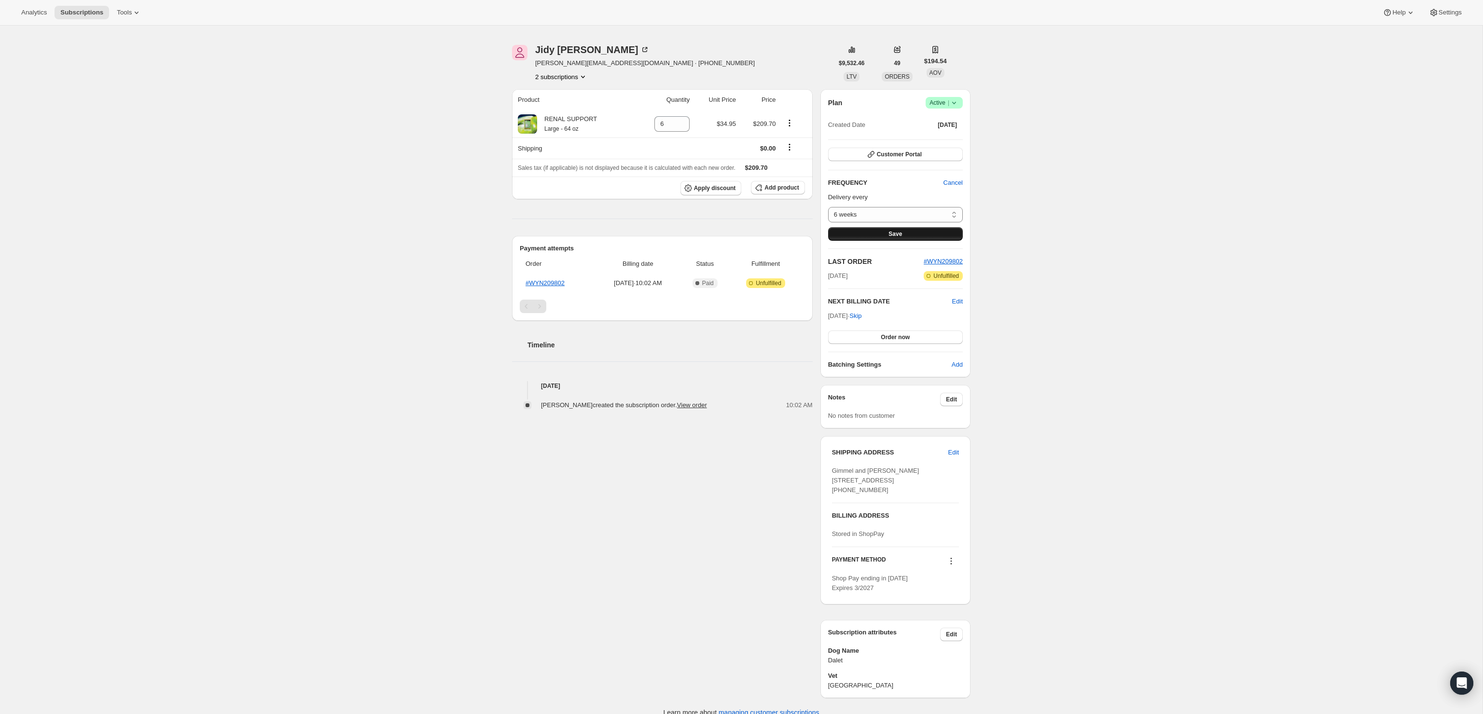
click at [914, 232] on button "Save" at bounding box center [895, 234] width 135 height 14
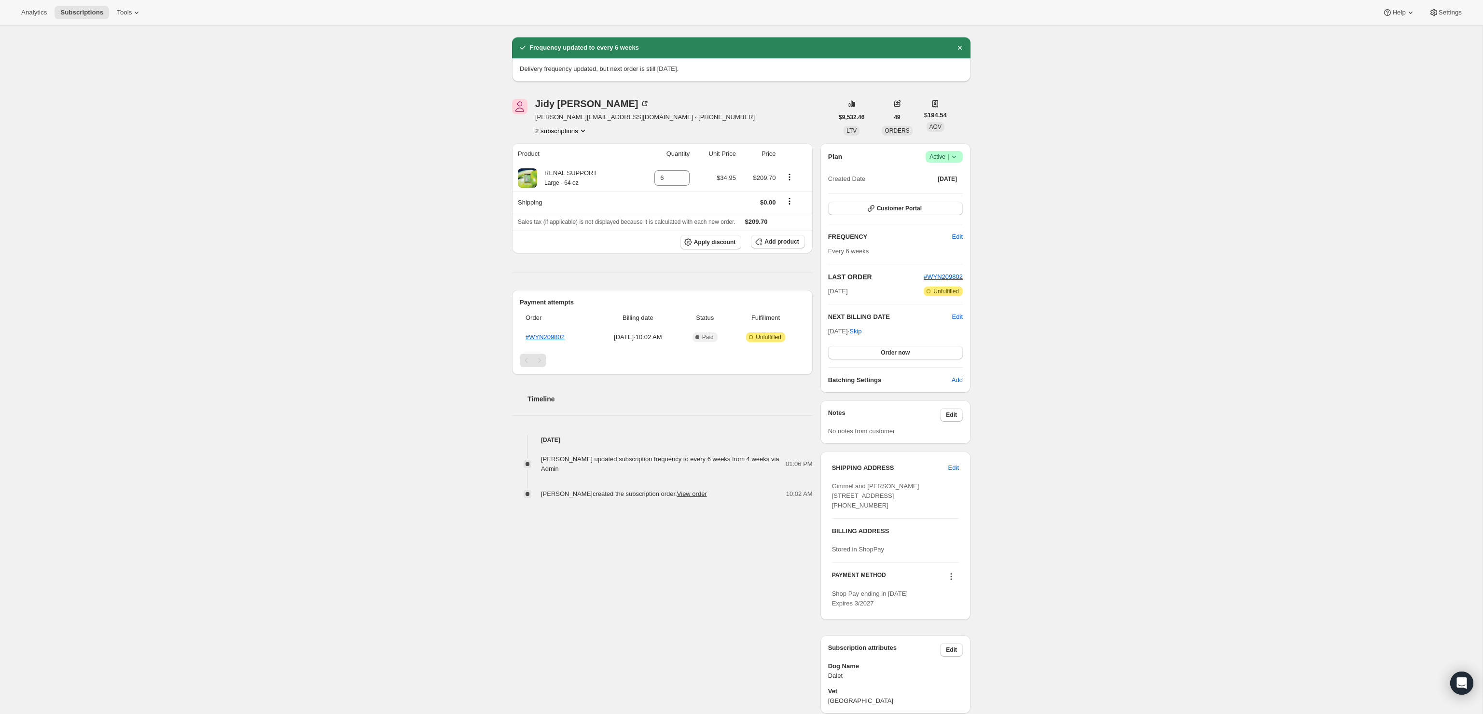
click at [1022, 235] on div "Subscription #21117206842. This page is ready Subscription #21117206842 Success…" at bounding box center [741, 371] width 1483 height 742
